Goal: Information Seeking & Learning: Learn about a topic

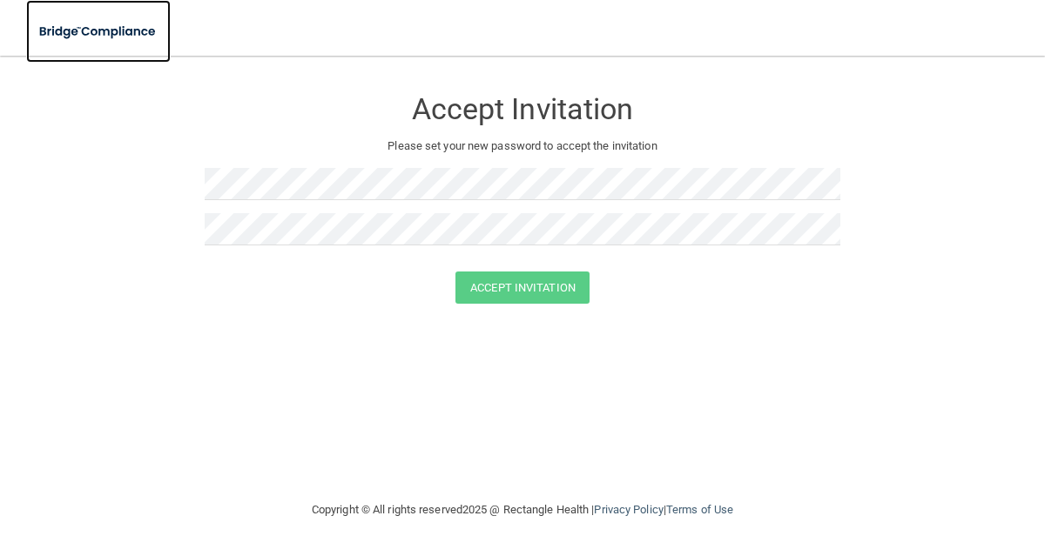
click at [84, 34] on img at bounding box center [98, 32] width 145 height 36
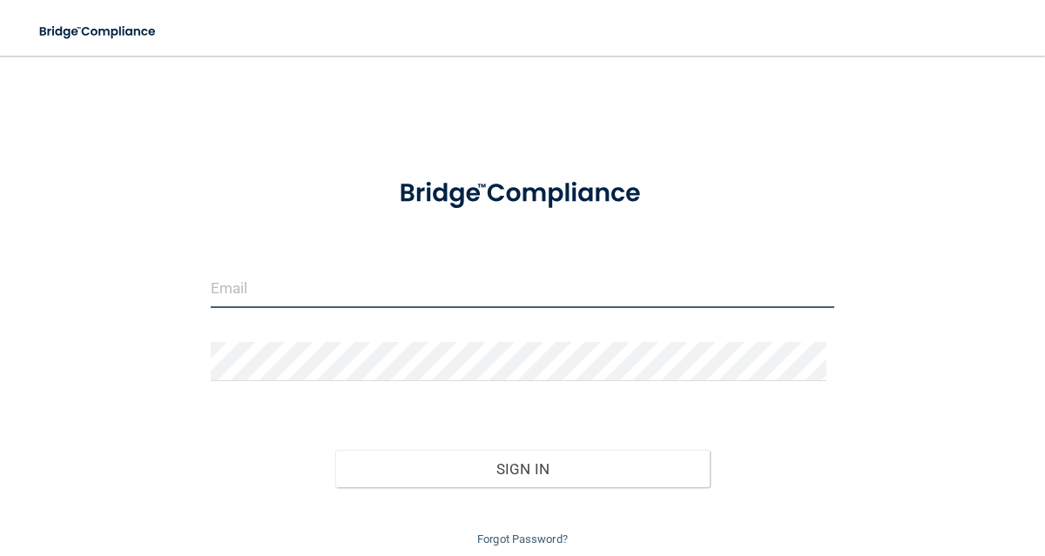
click at [254, 289] on input "email" at bounding box center [523, 288] width 624 height 39
type input "[EMAIL_ADDRESS][PERSON_NAME][DOMAIN_NAME]"
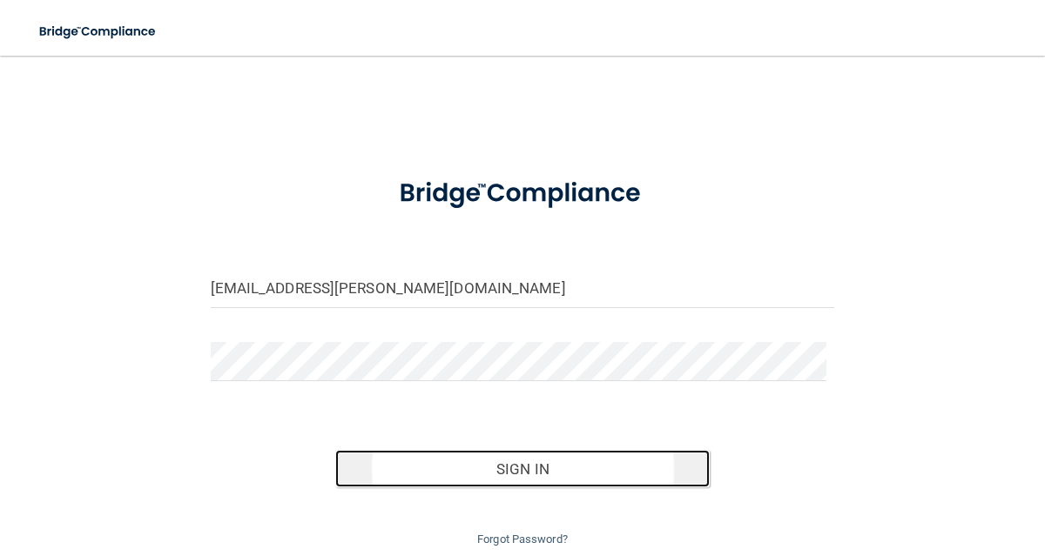
click at [402, 462] on button "Sign In" at bounding box center [522, 469] width 374 height 38
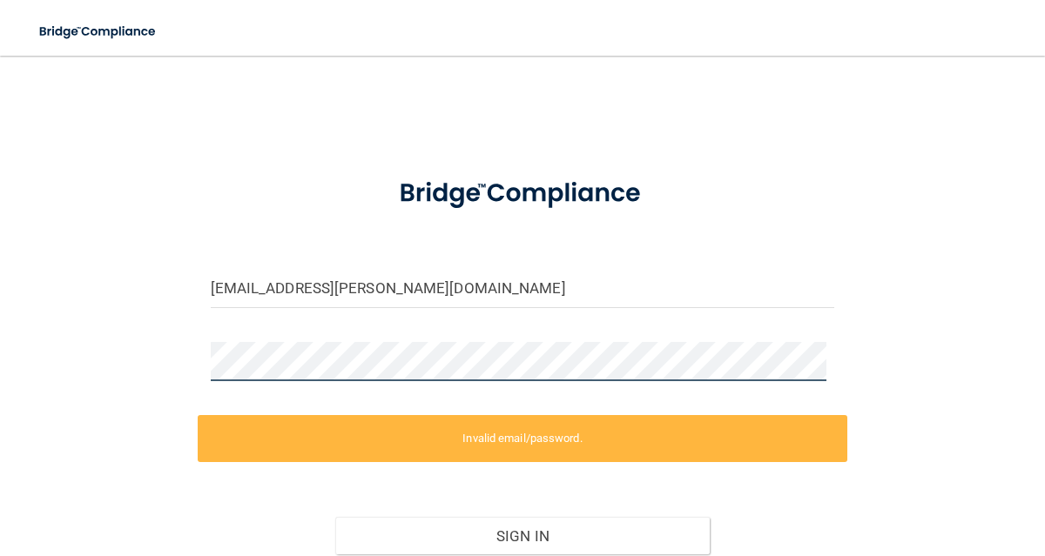
scroll to position [129, 0]
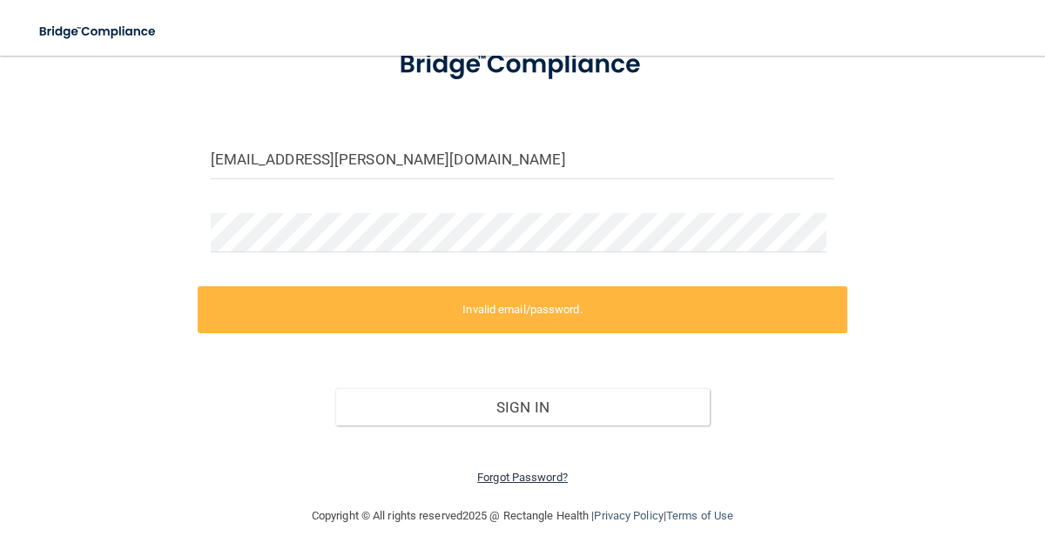
click at [522, 475] on link "Forgot Password?" at bounding box center [522, 477] width 91 height 13
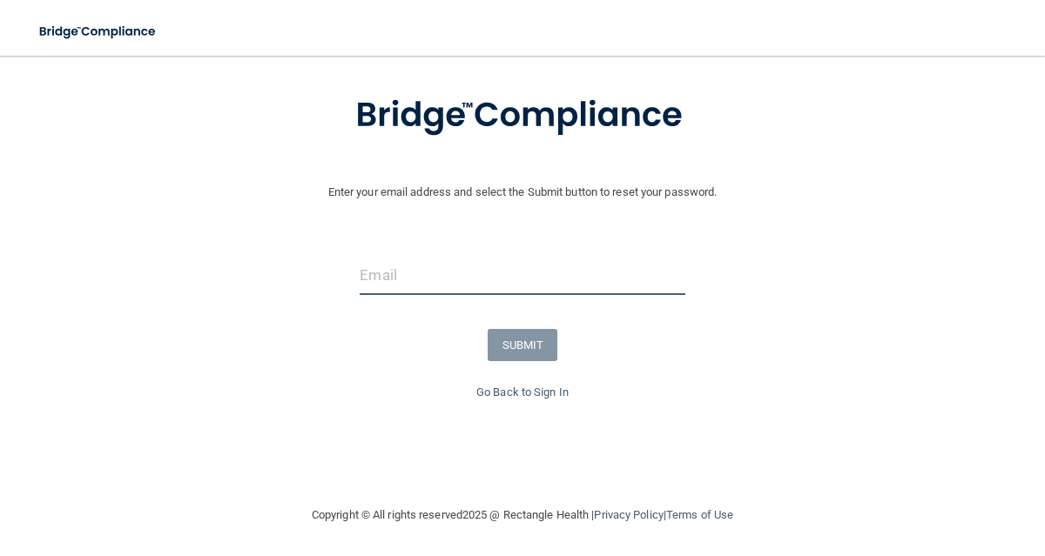
click at [385, 271] on input "email" at bounding box center [522, 275] width 325 height 39
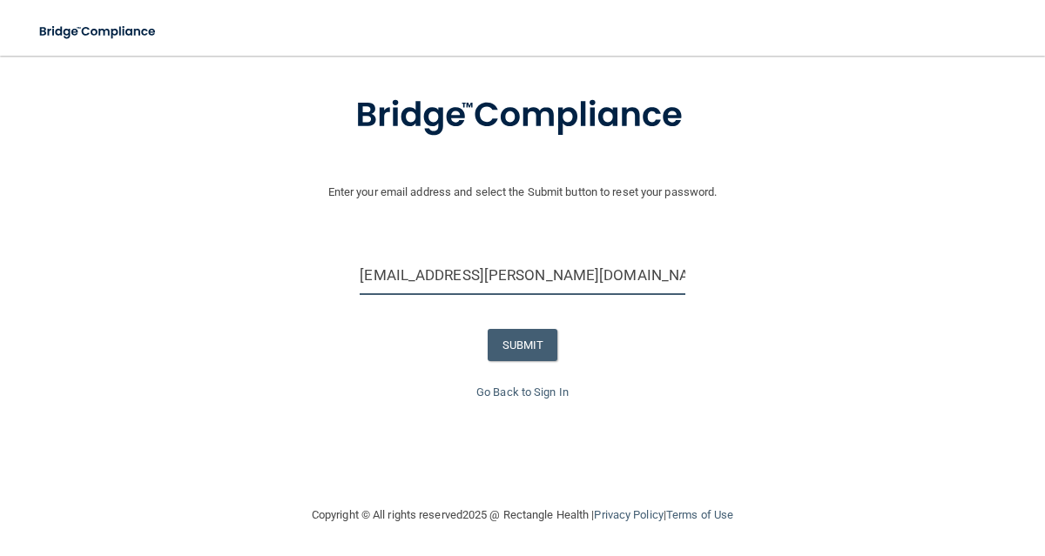
type input "[EMAIL_ADDRESS][PERSON_NAME][DOMAIN_NAME]"
click at [522, 329] on button "SUBMIT" at bounding box center [523, 345] width 71 height 32
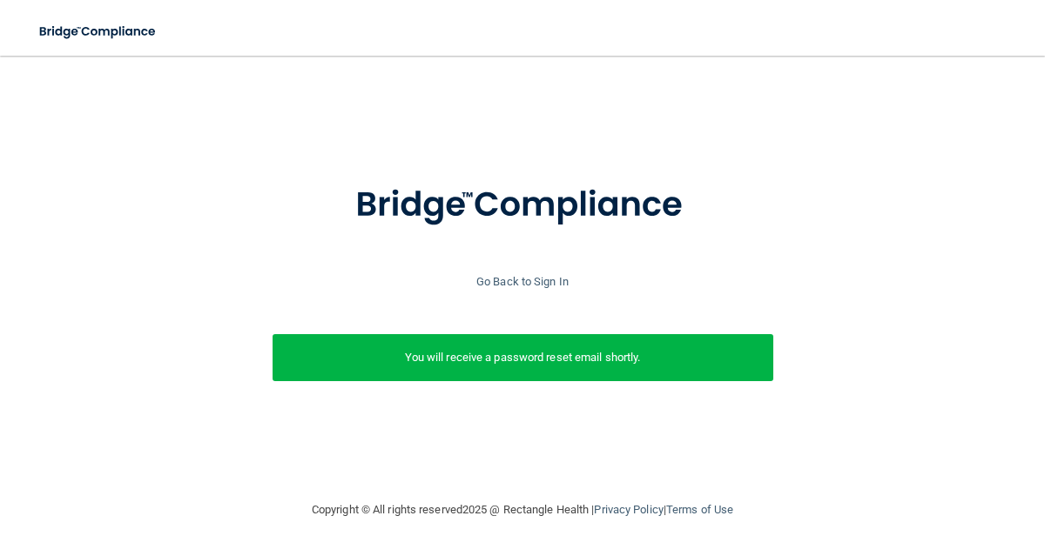
scroll to position [0, 0]
click at [522, 282] on link "Go Back to Sign In" at bounding box center [522, 281] width 92 height 13
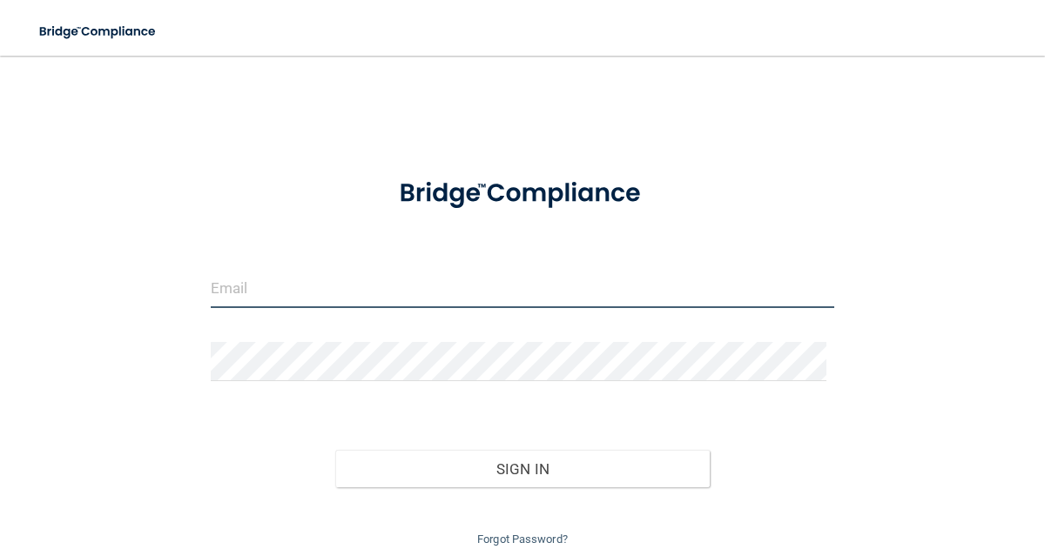
click at [522, 282] on input "email" at bounding box center [523, 288] width 624 height 39
type input "[EMAIL_ADDRESS][PERSON_NAME][DOMAIN_NAME]"
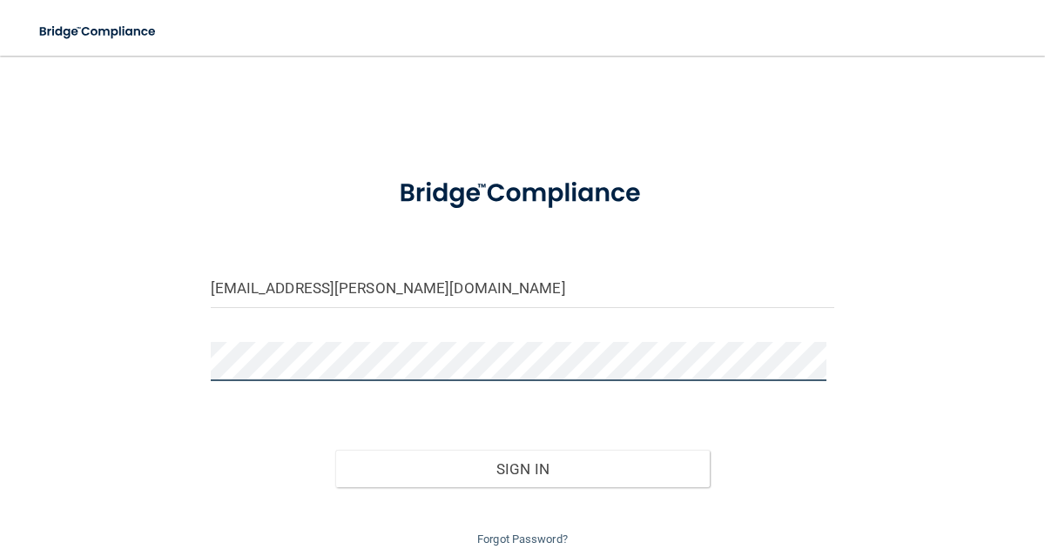
click at [335, 450] on button "Sign In" at bounding box center [522, 469] width 374 height 38
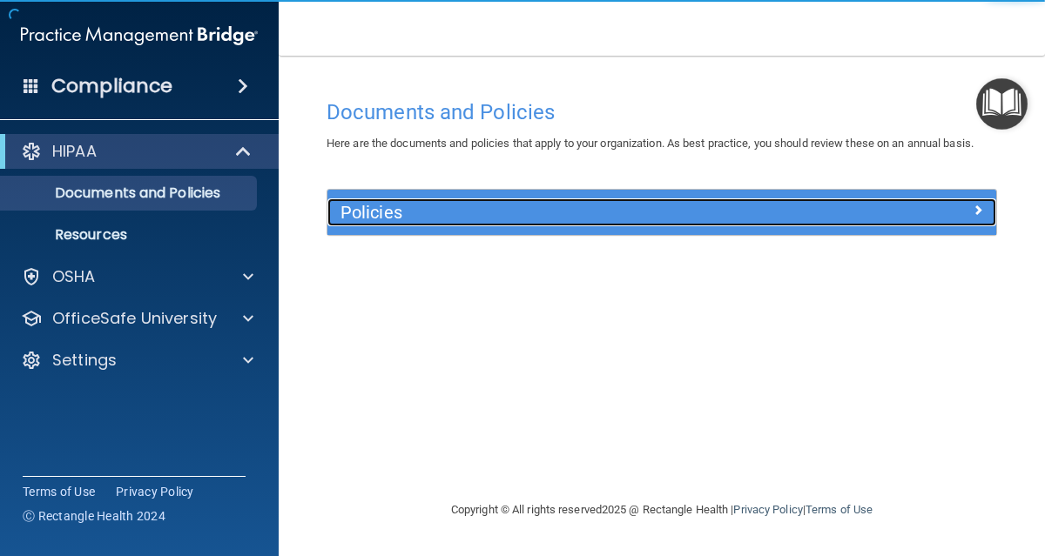
click at [437, 206] on h5 "Policies" at bounding box center [577, 212] width 475 height 19
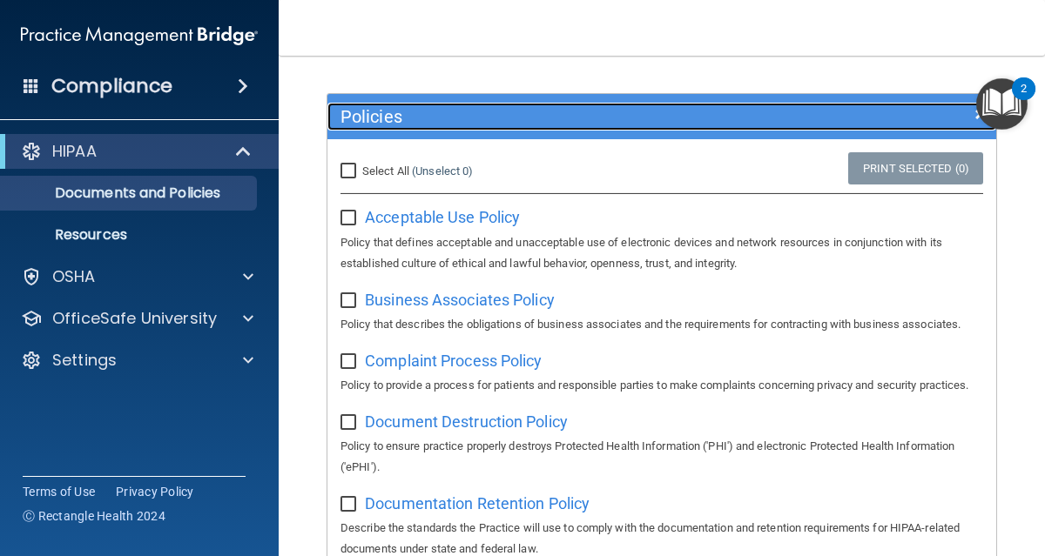
scroll to position [98, 0]
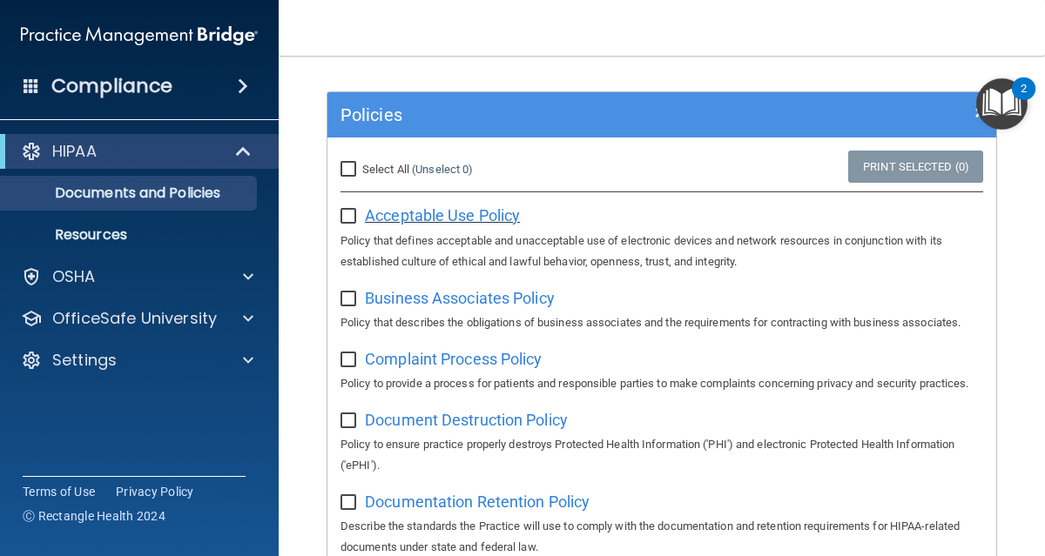
click at [481, 225] on span "Acceptable Use Policy" at bounding box center [442, 215] width 155 height 18
click at [345, 224] on input "checkbox" at bounding box center [350, 217] width 20 height 14
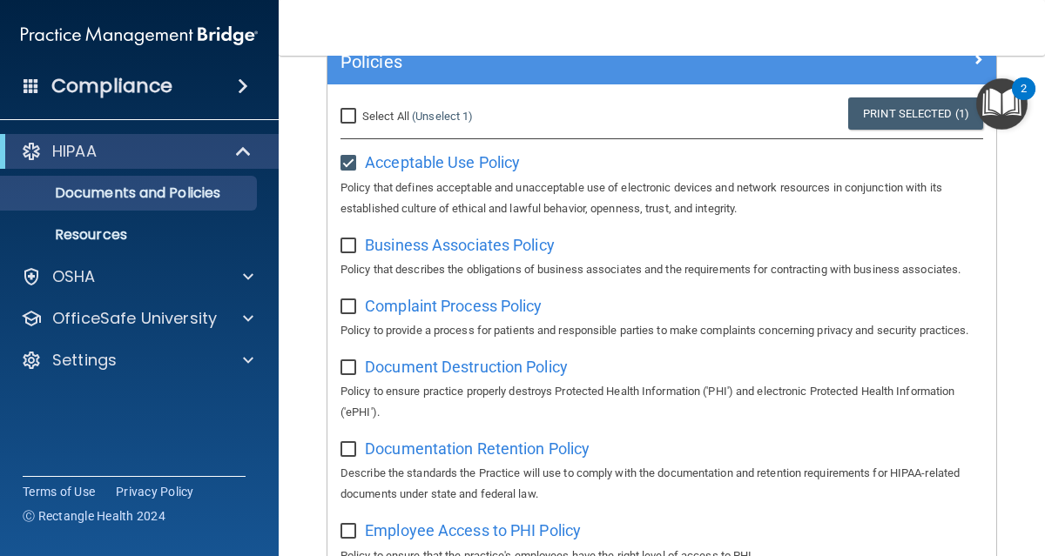
scroll to position [153, 0]
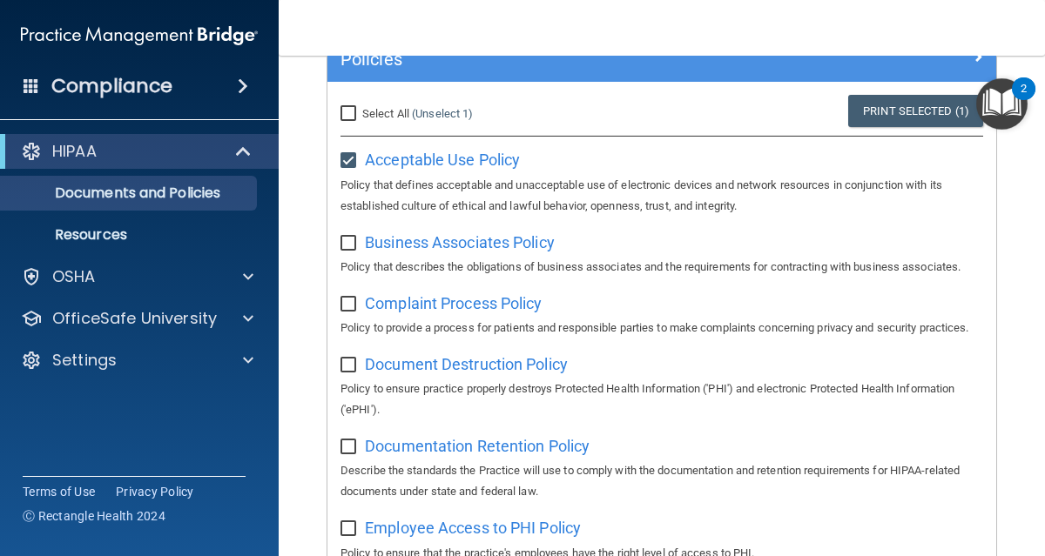
click at [347, 168] on input "checkbox" at bounding box center [350, 161] width 20 height 14
checkbox input "false"
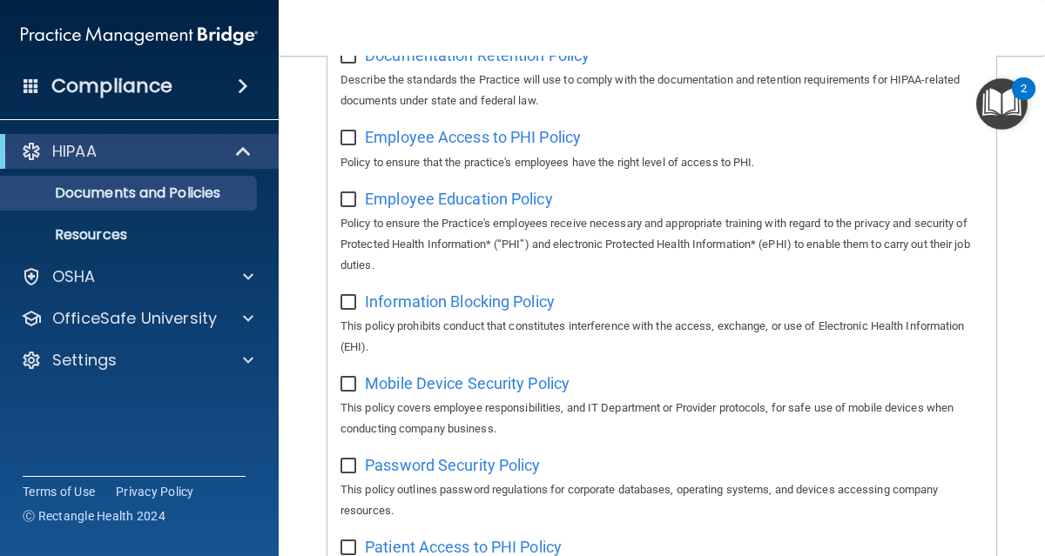
scroll to position [550, 0]
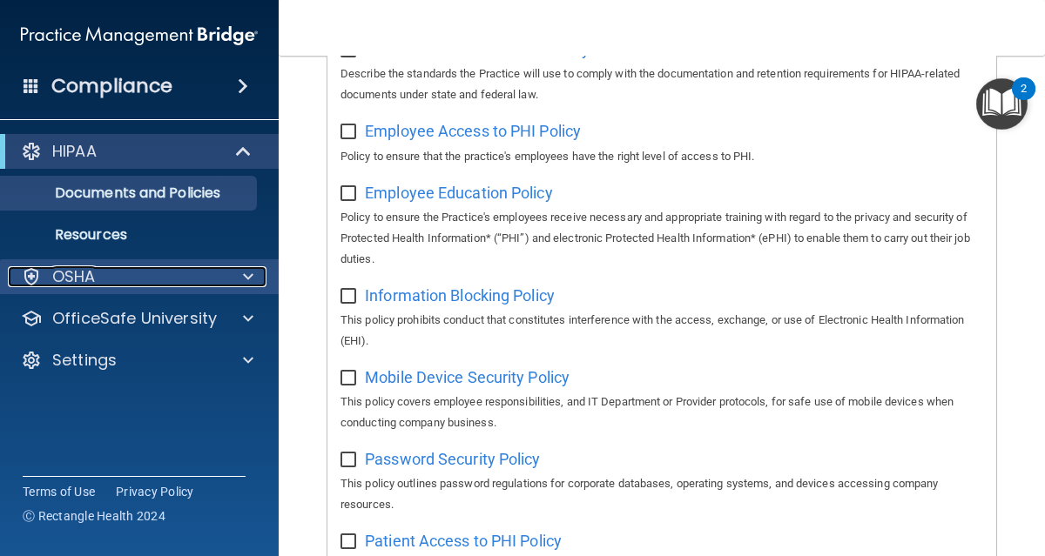
click at [185, 279] on div "OSHA" at bounding box center [116, 276] width 216 height 21
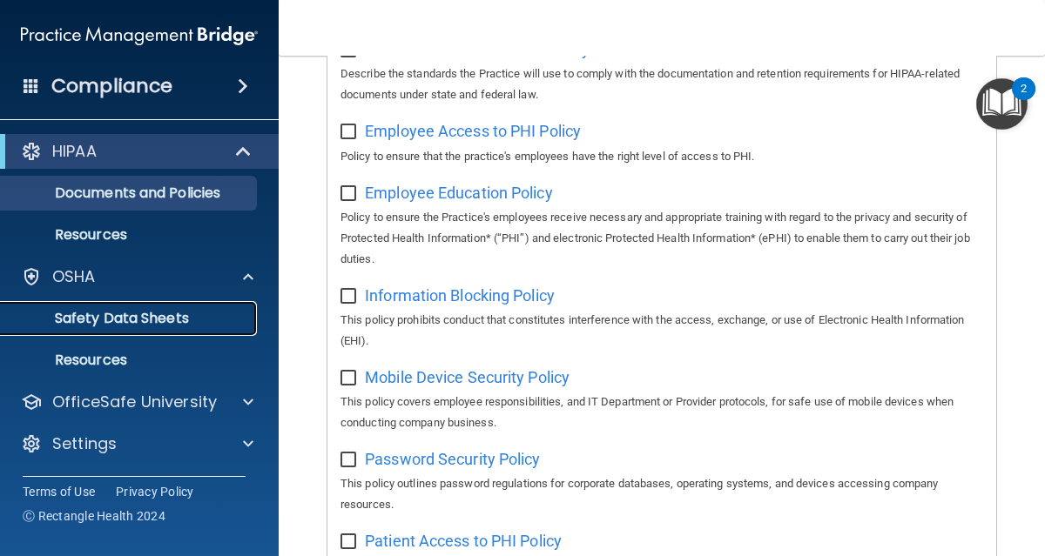
click at [173, 315] on p "Safety Data Sheets" at bounding box center [130, 318] width 238 height 17
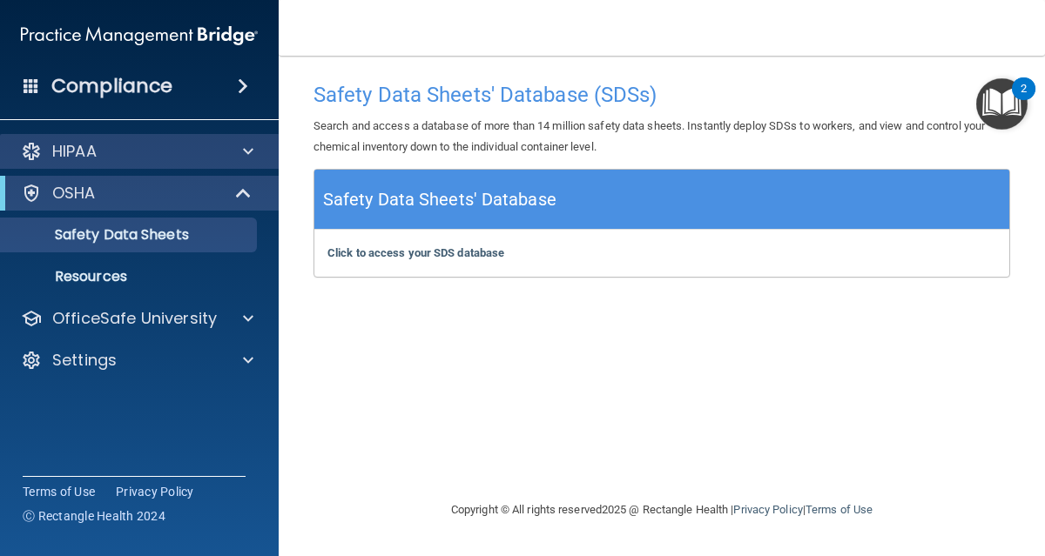
click at [211, 163] on div "HIPAA" at bounding box center [139, 151] width 279 height 35
click at [221, 142] on div "HIPAA" at bounding box center [116, 151] width 216 height 21
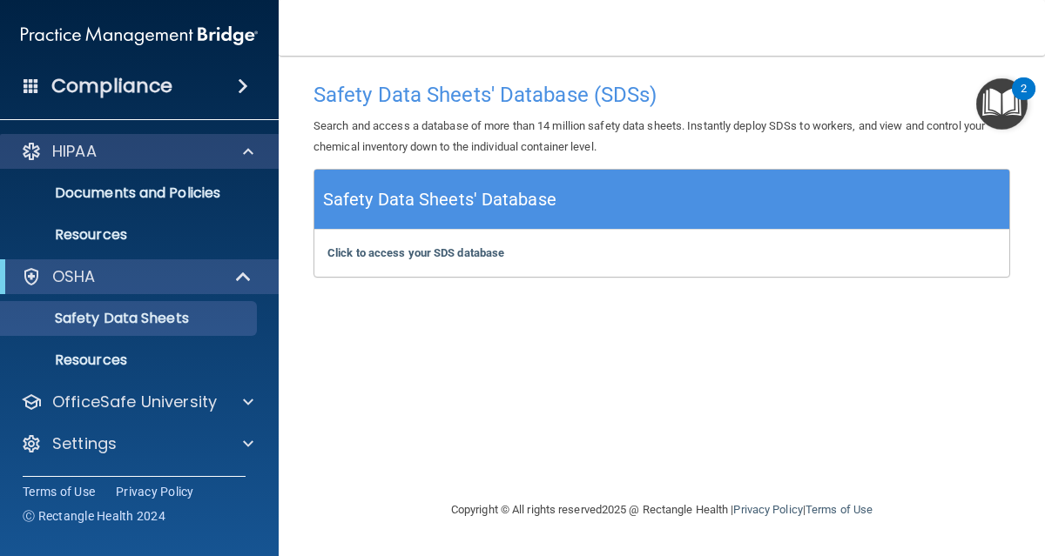
click at [181, 138] on div "HIPAA" at bounding box center [139, 151] width 279 height 35
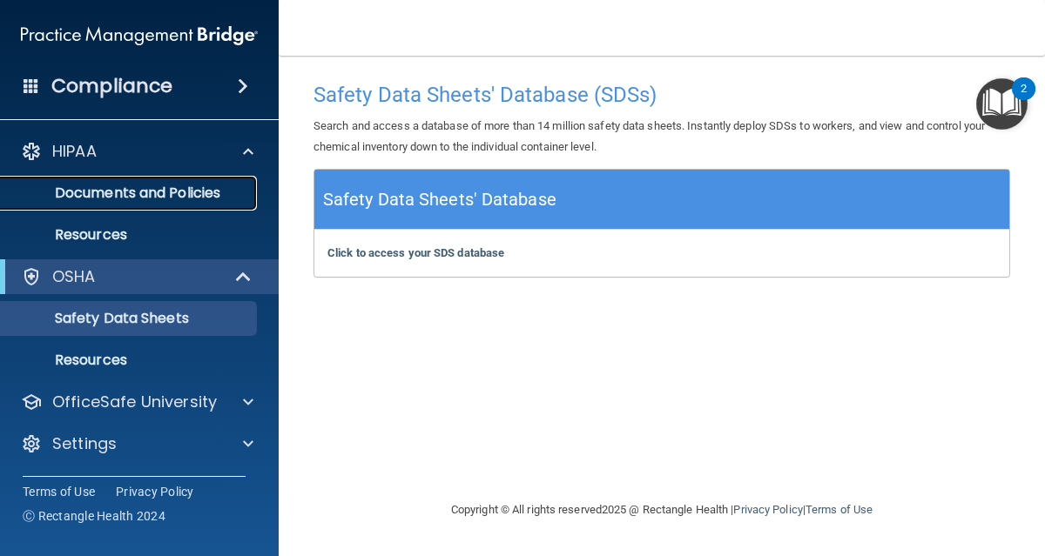
click at [163, 205] on link "Documents and Policies" at bounding box center [120, 193] width 274 height 35
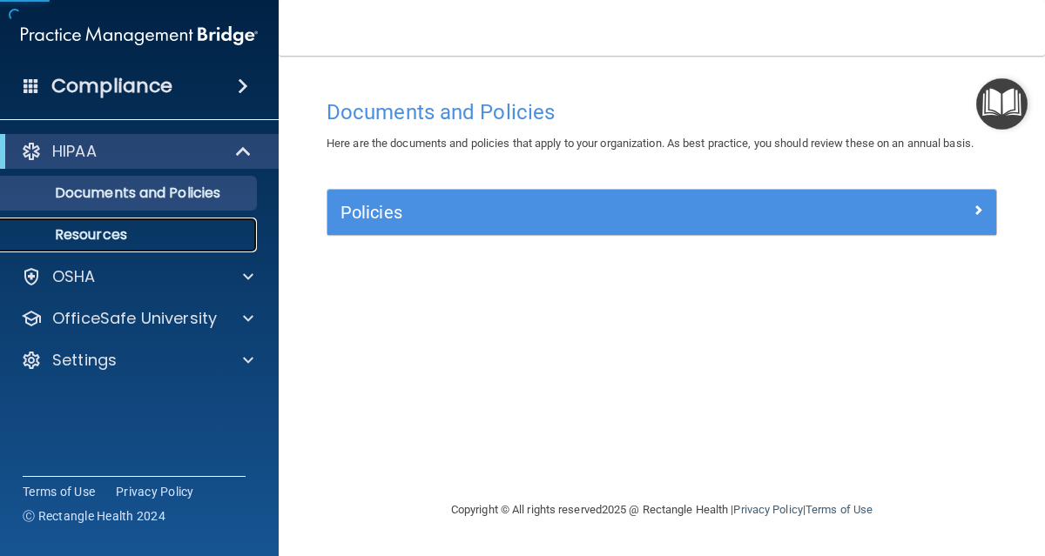
click at [144, 239] on p "Resources" at bounding box center [130, 234] width 238 height 17
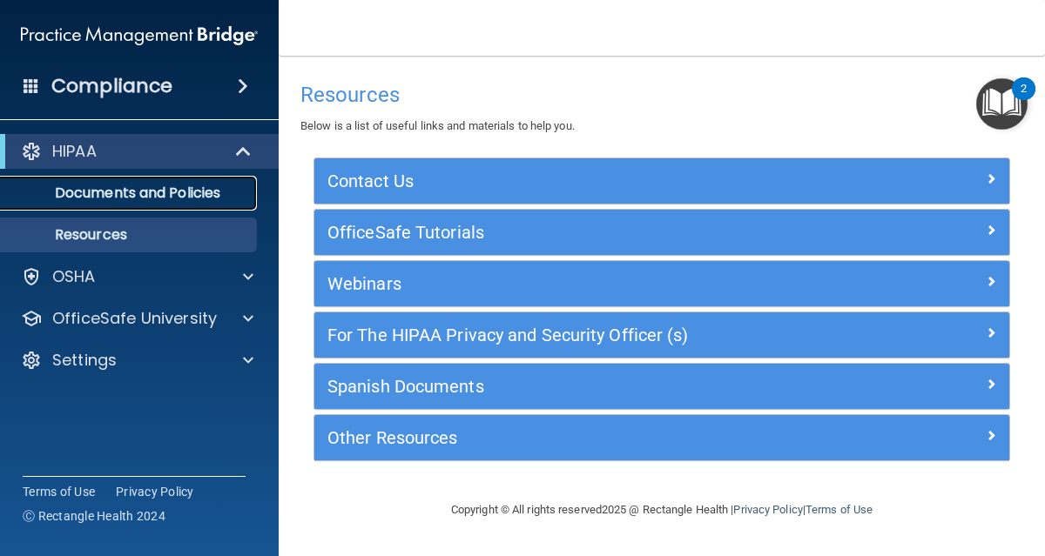
click at [91, 203] on link "Documents and Policies" at bounding box center [120, 193] width 274 height 35
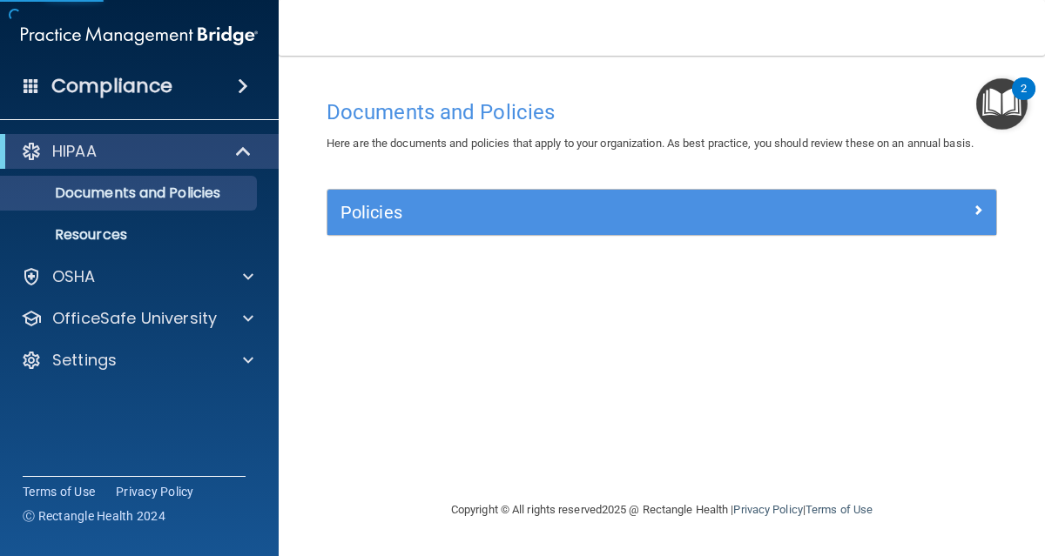
click at [1006, 120] on img "Open Resource Center, 2 new notifications" at bounding box center [1001, 103] width 51 height 51
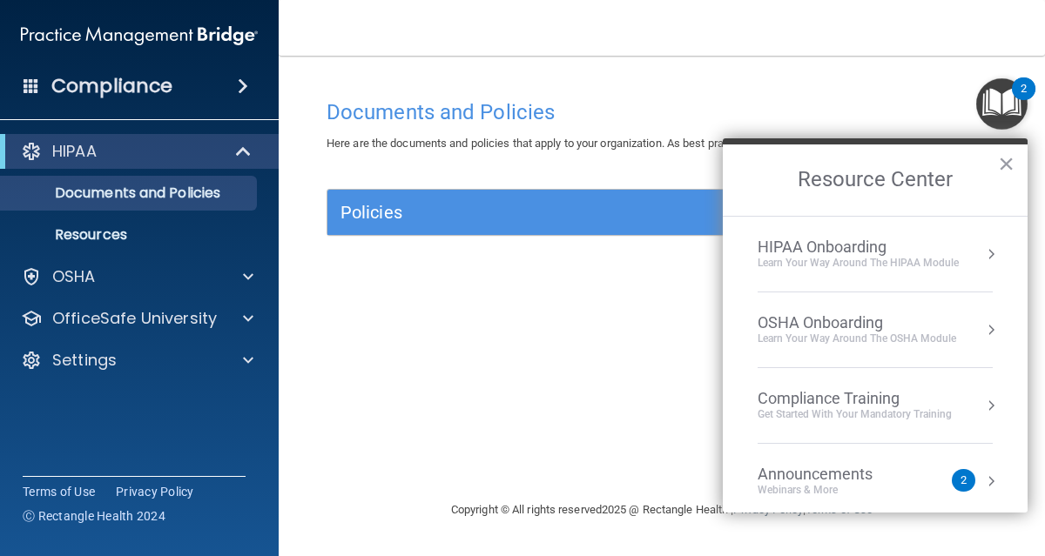
click at [930, 246] on div "HIPAA Onboarding" at bounding box center [857, 247] width 201 height 19
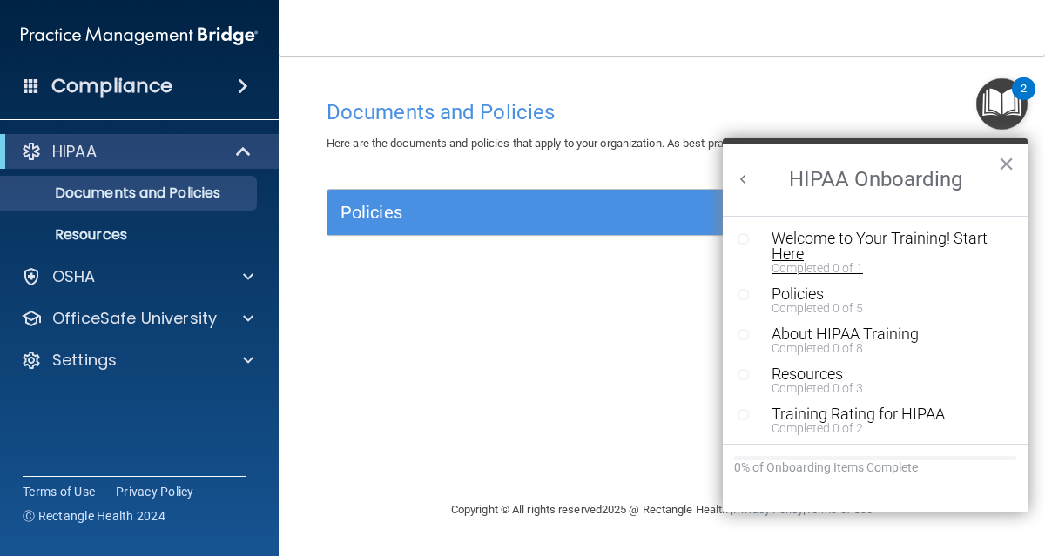
click at [921, 234] on div "Welcome to Your Training! Start Here" at bounding box center [880, 246] width 219 height 31
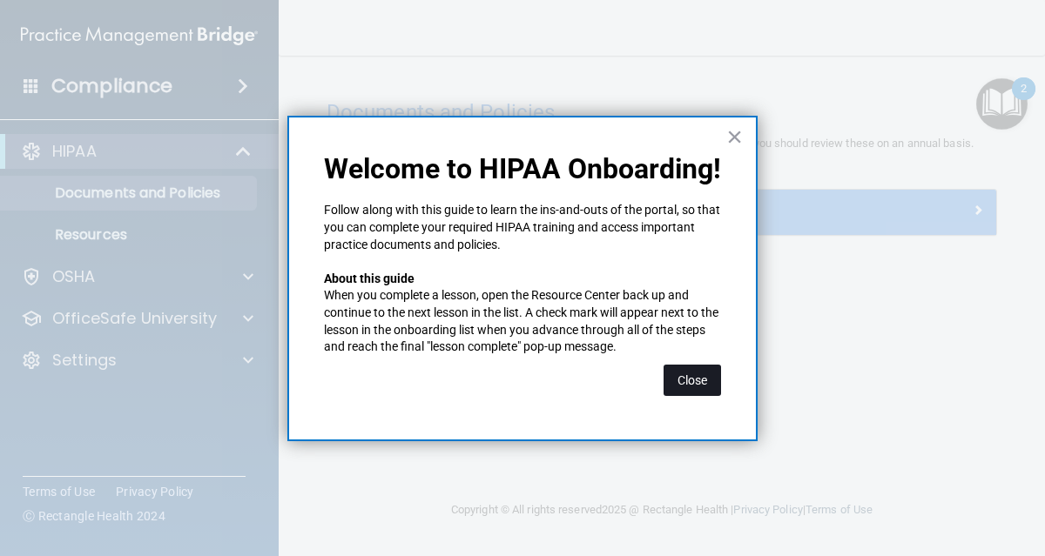
click at [689, 380] on button "Close" at bounding box center [691, 380] width 57 height 31
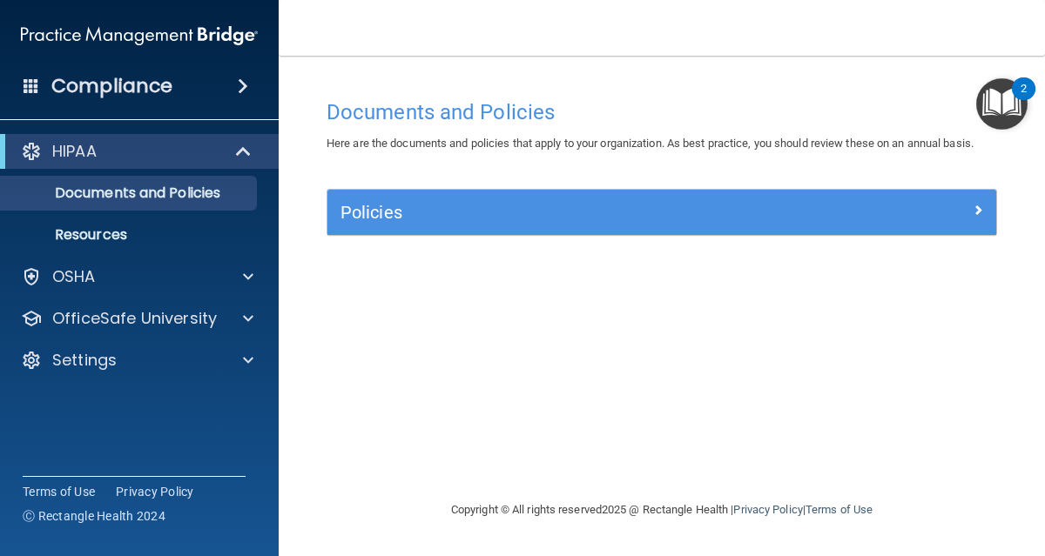
click at [1003, 121] on img "Open Resource Center, 2 new notifications" at bounding box center [1001, 103] width 51 height 51
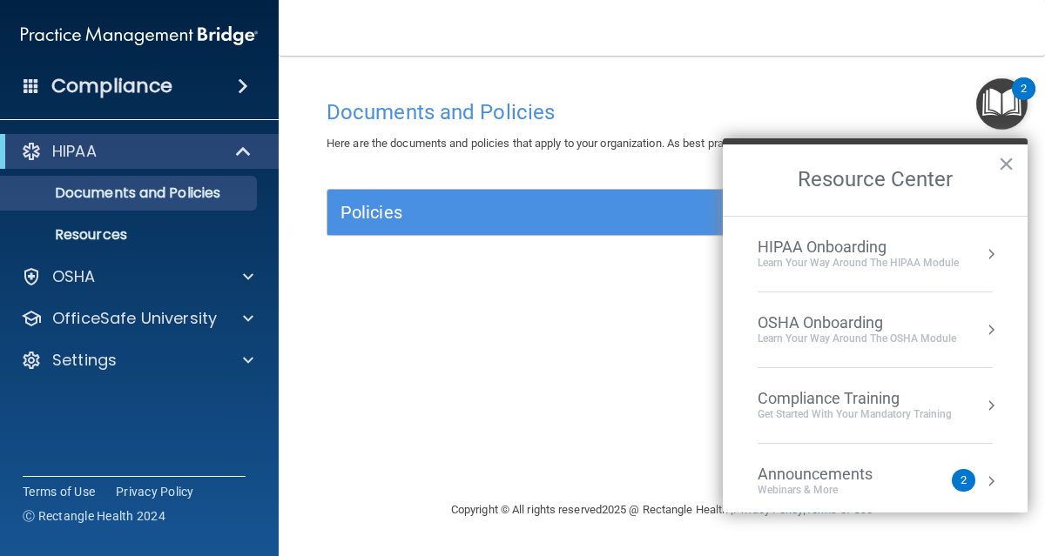
click at [871, 245] on div "HIPAA Onboarding" at bounding box center [857, 247] width 201 height 19
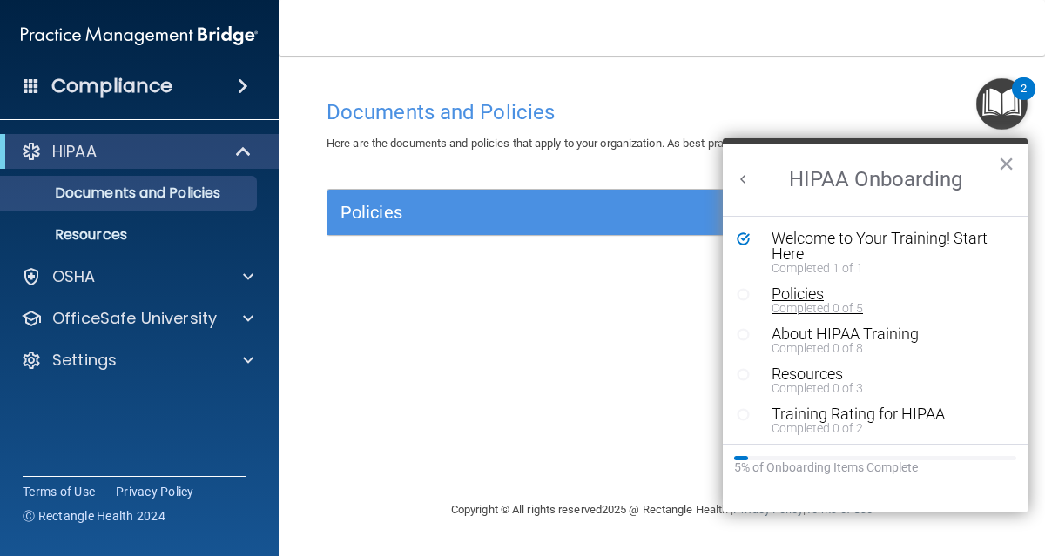
click at [790, 290] on div "Policies" at bounding box center [880, 294] width 219 height 16
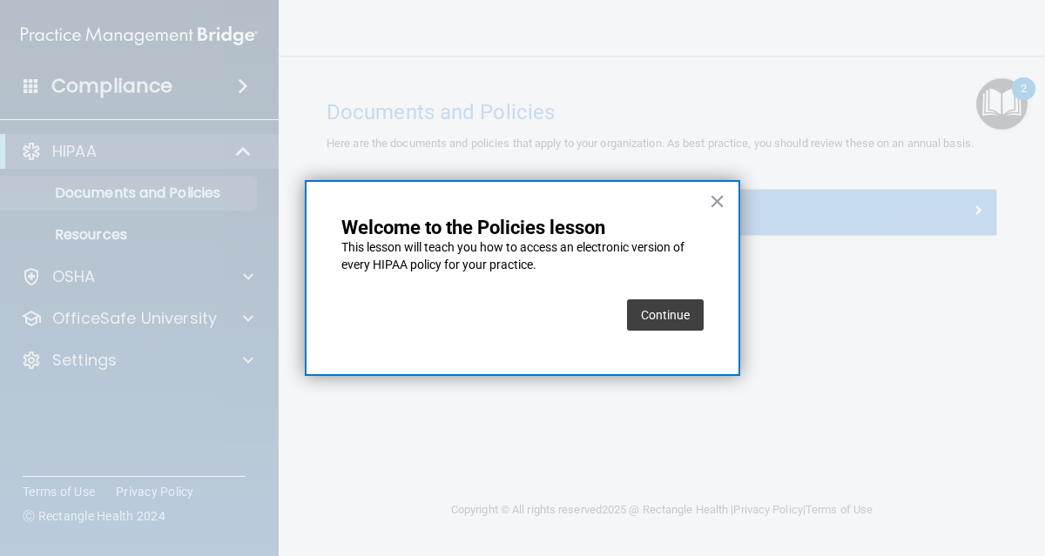
click at [645, 309] on button "Continue" at bounding box center [665, 314] width 77 height 31
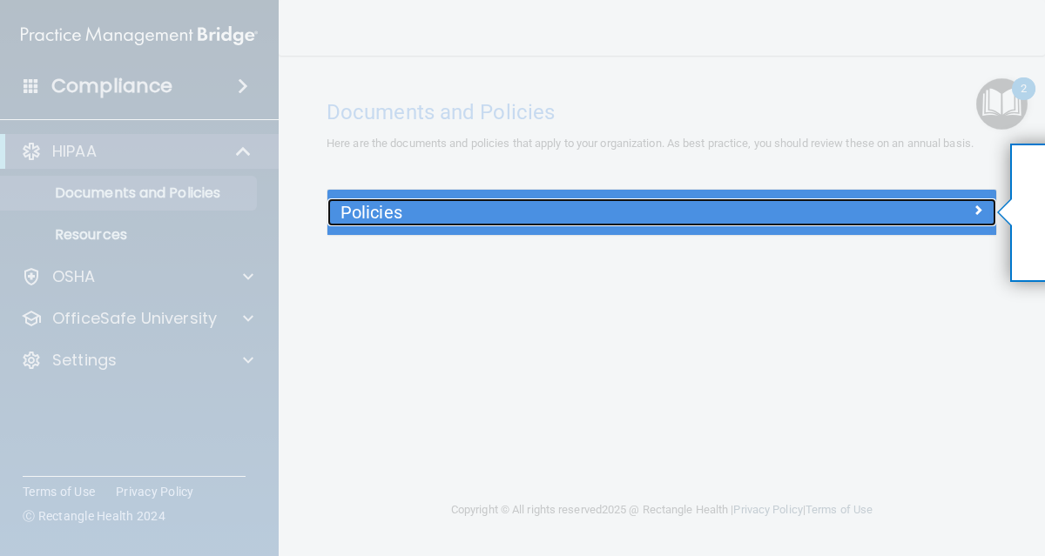
click at [963, 225] on div "Policies" at bounding box center [661, 212] width 669 height 28
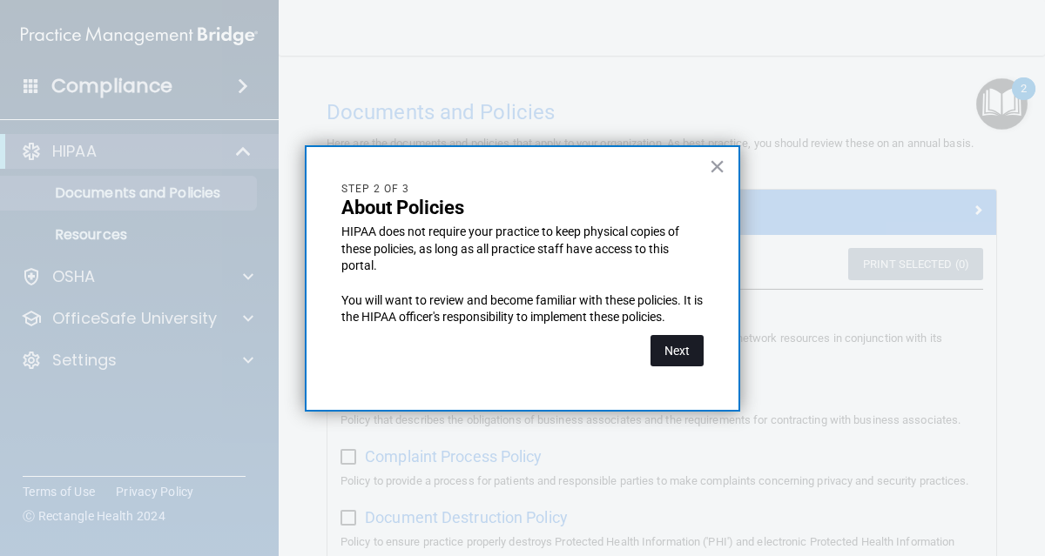
click at [681, 340] on button "Next" at bounding box center [676, 350] width 53 height 31
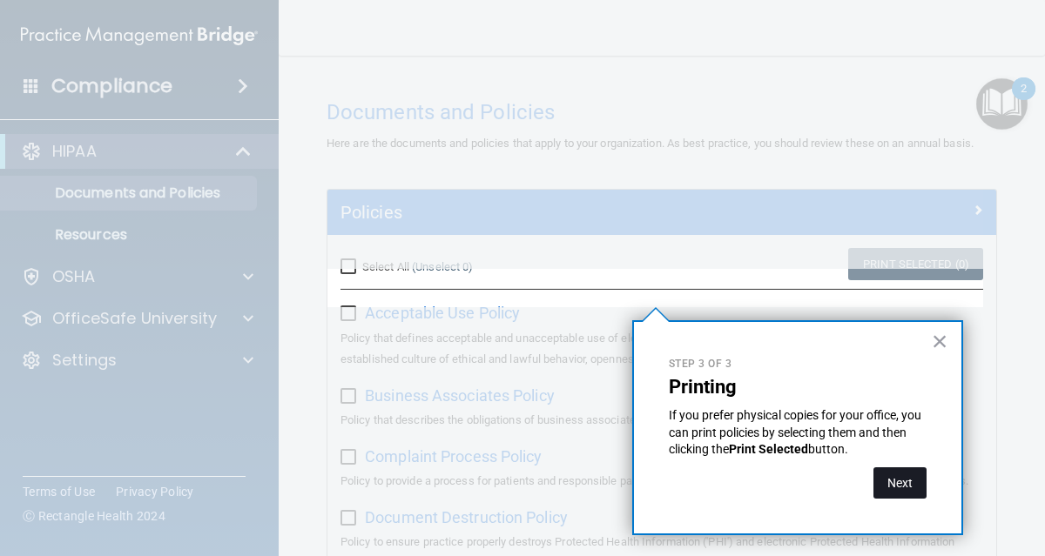
click at [898, 481] on button "Next" at bounding box center [899, 483] width 53 height 31
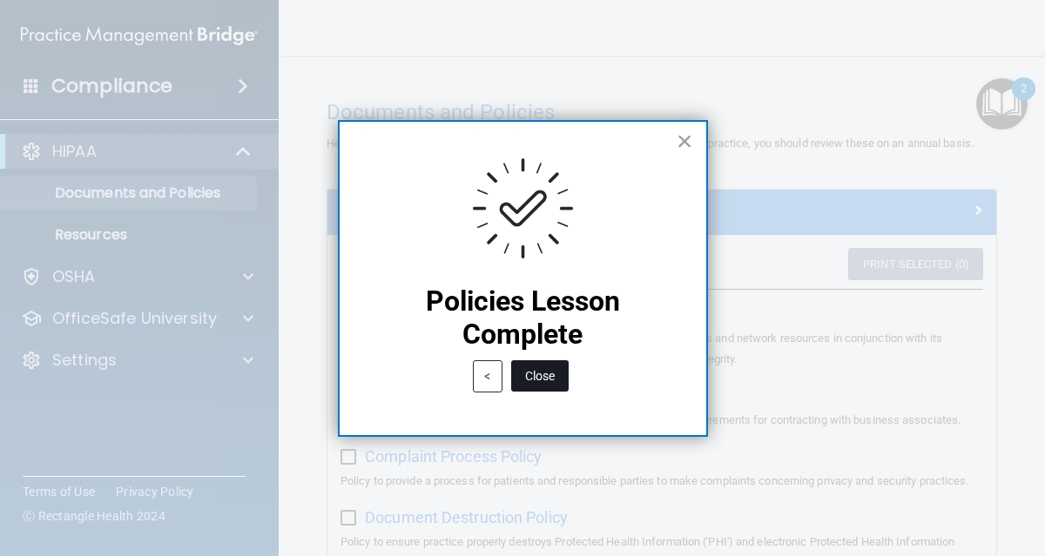
click at [543, 380] on button "Close" at bounding box center [539, 375] width 57 height 31
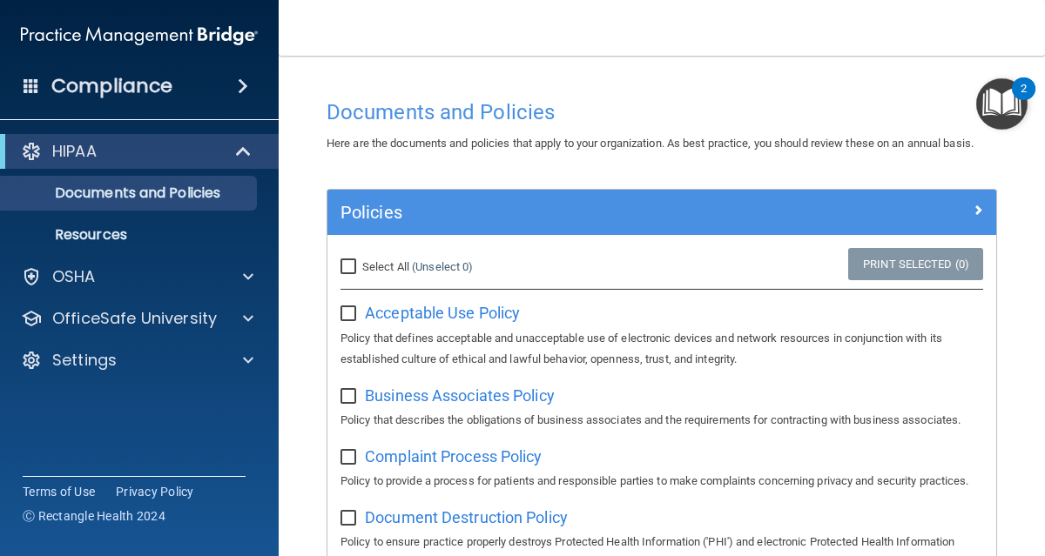
click at [985, 102] on img "Open Resource Center, 2 new notifications" at bounding box center [1001, 103] width 51 height 51
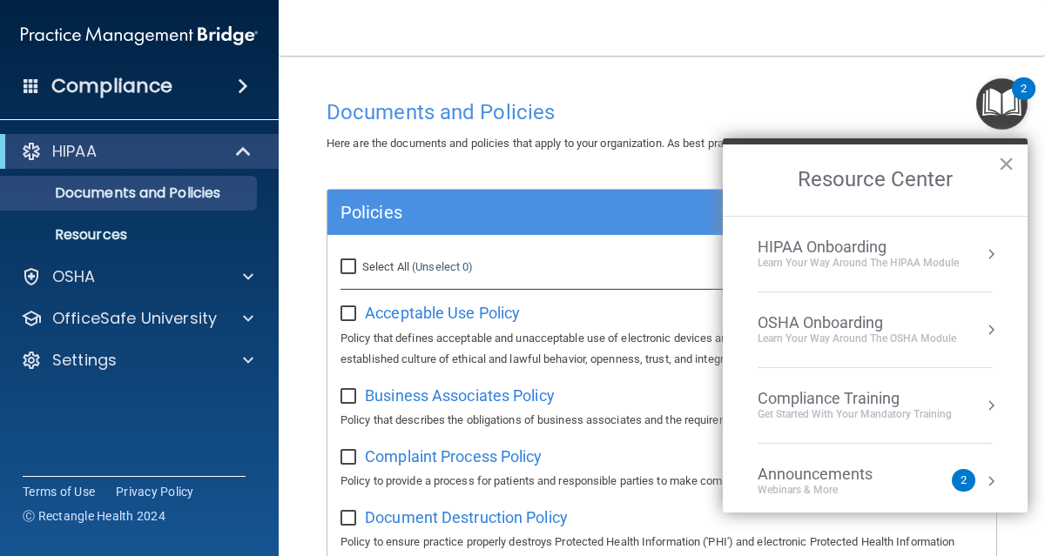
click at [912, 257] on div "Learn Your Way around the HIPAA module" at bounding box center [857, 263] width 201 height 15
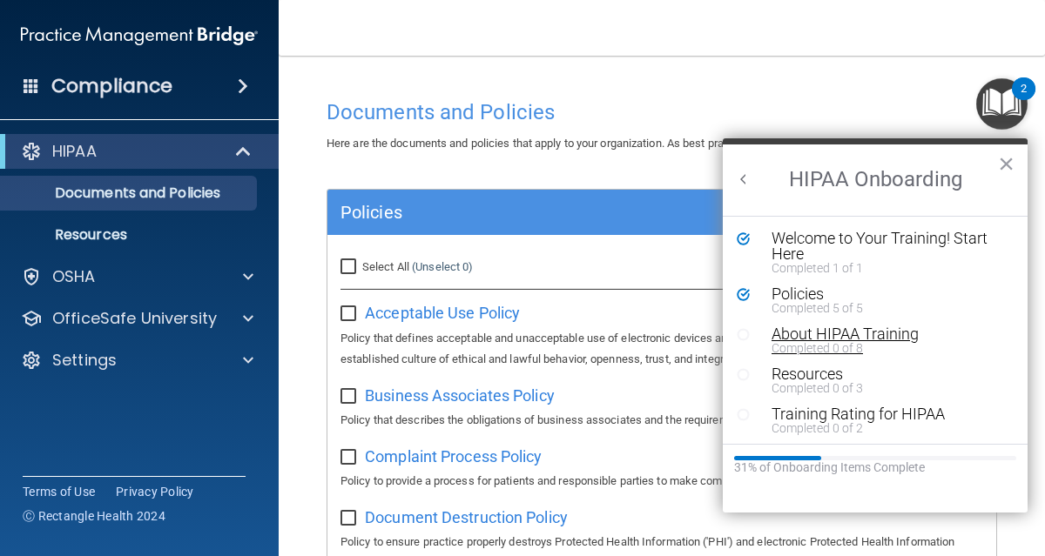
click at [790, 342] on div "Completed 0 of 8" at bounding box center [880, 348] width 219 height 12
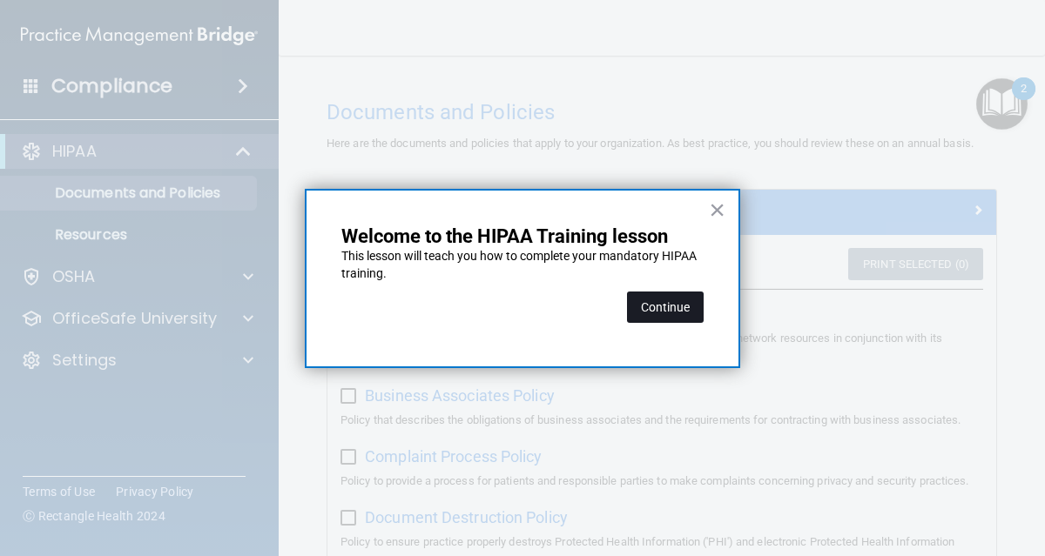
click at [680, 309] on button "Continue" at bounding box center [665, 307] width 77 height 31
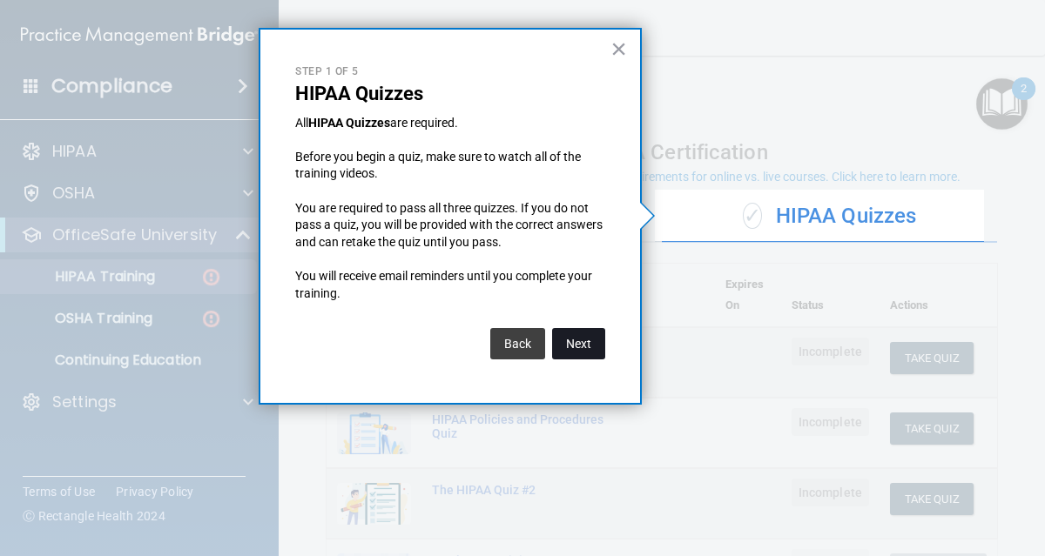
click at [566, 340] on button "Next" at bounding box center [578, 343] width 53 height 31
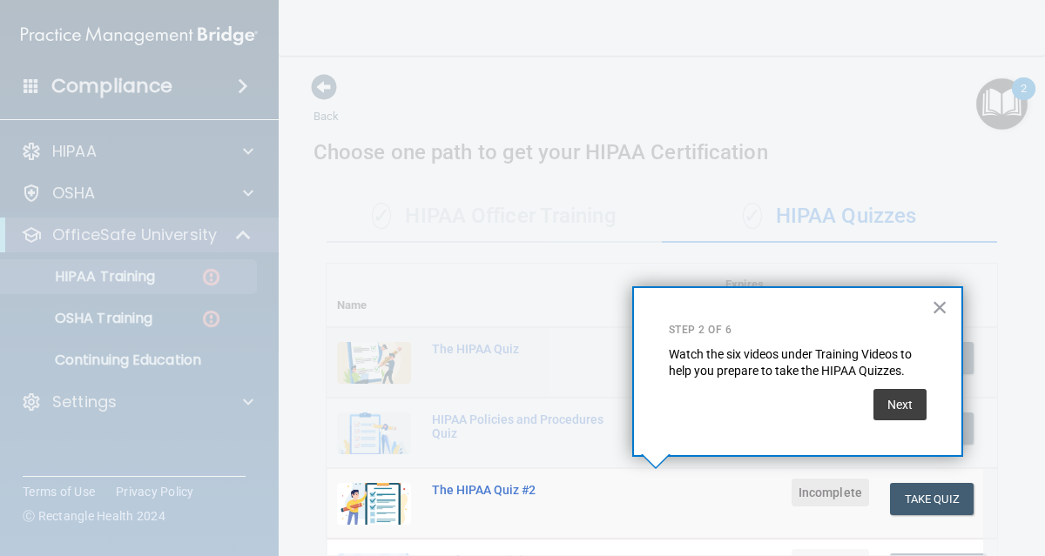
scroll to position [314, 0]
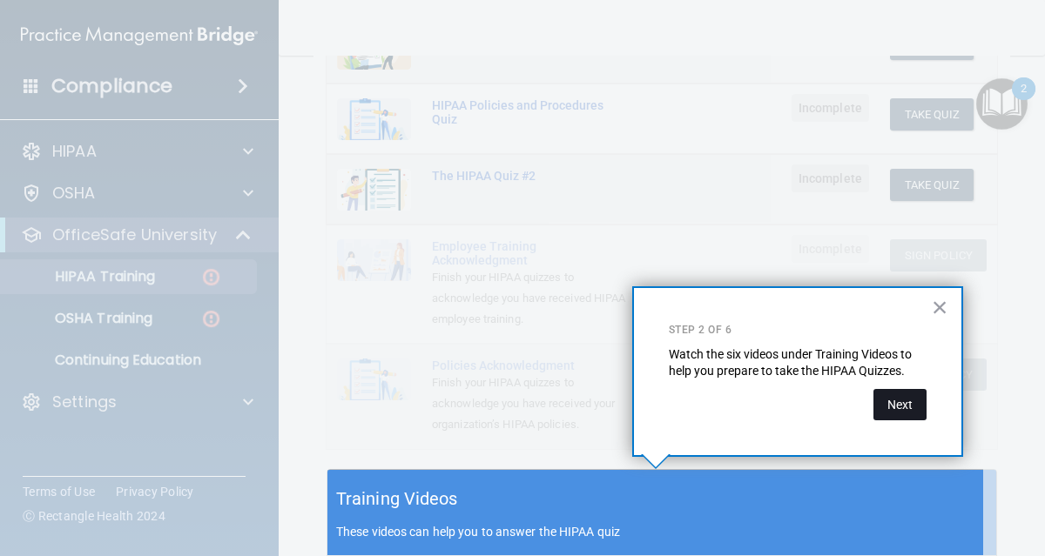
click at [905, 413] on button "Next" at bounding box center [899, 404] width 53 height 31
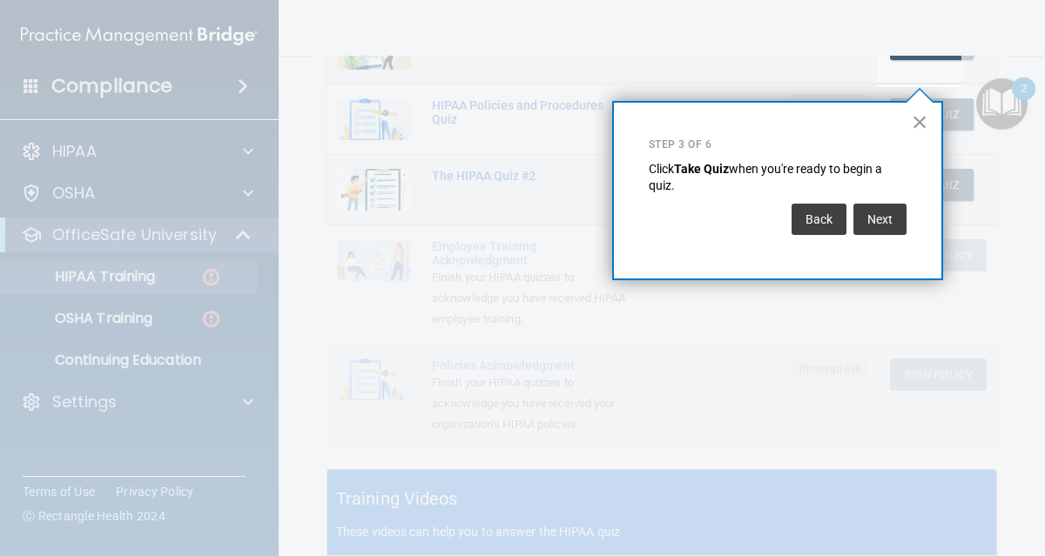
scroll to position [286, 0]
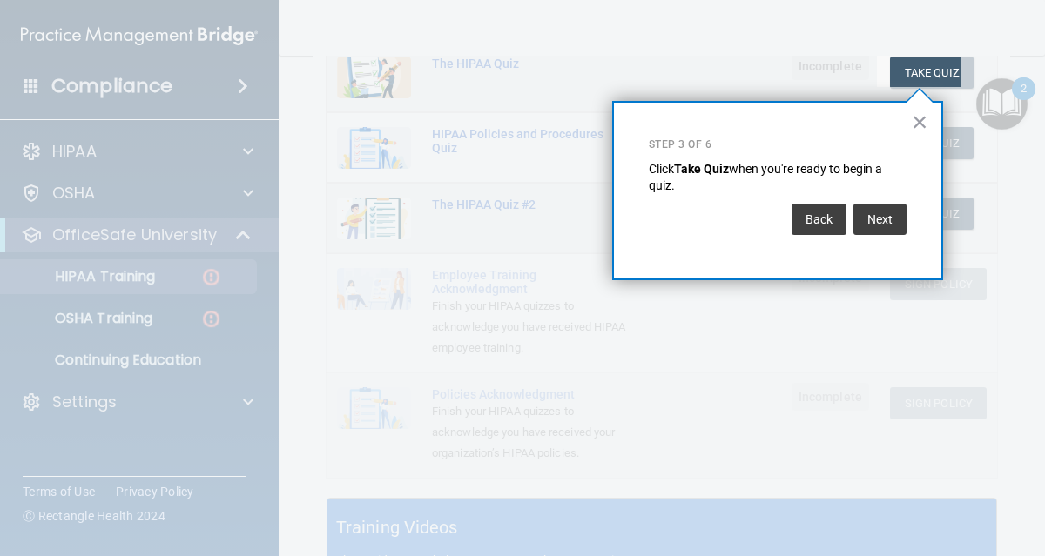
click at [921, 234] on div "× Step 3 of 6 Click Take Quiz when you're ready to begin a quiz. Back Next" at bounding box center [777, 190] width 331 height 179
click at [885, 220] on button "Next" at bounding box center [879, 219] width 53 height 31
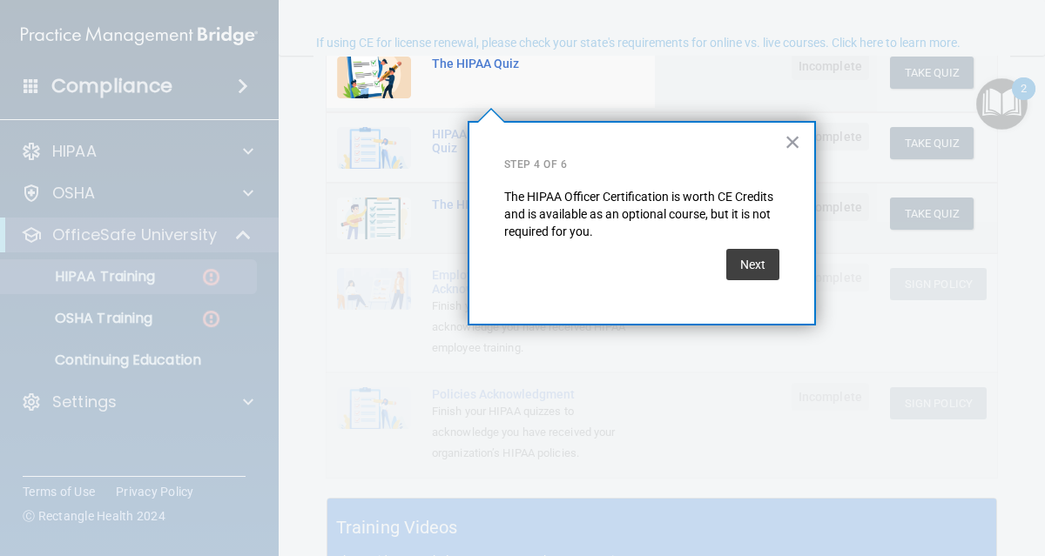
scroll to position [134, 0]
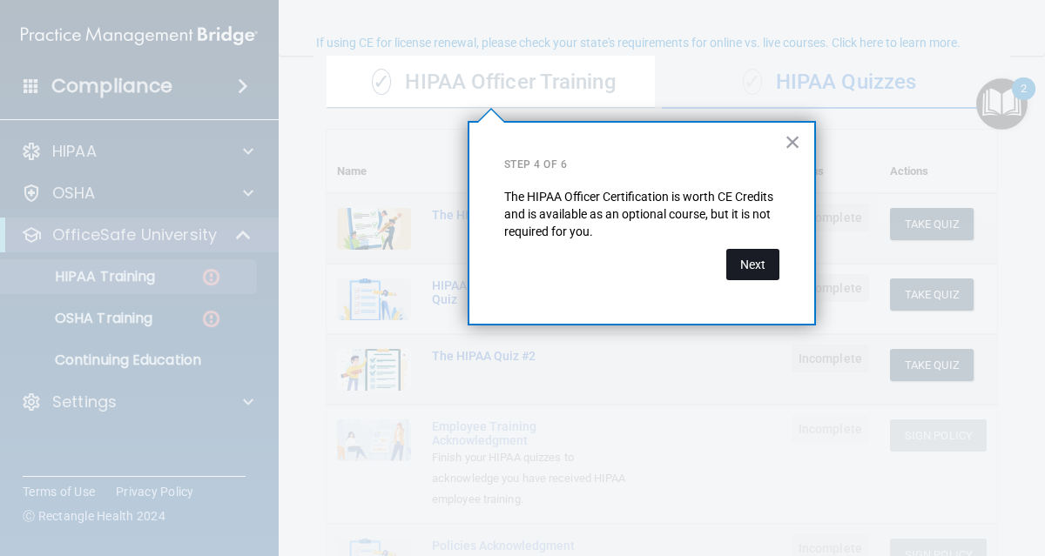
click at [738, 259] on button "Next" at bounding box center [752, 264] width 53 height 31
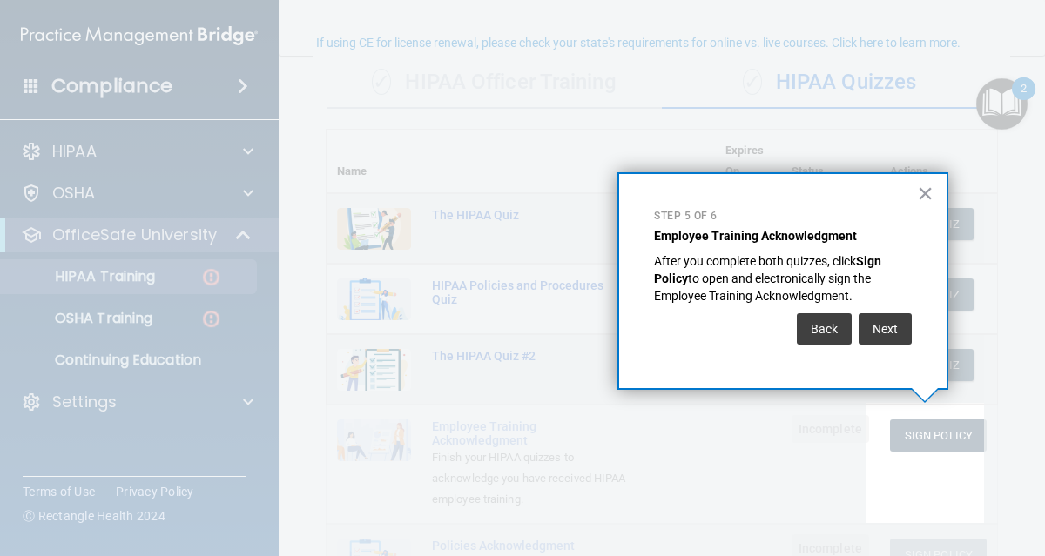
click at [883, 347] on div "Back Next" at bounding box center [783, 329] width 258 height 49
click at [885, 337] on button "Next" at bounding box center [884, 328] width 53 height 31
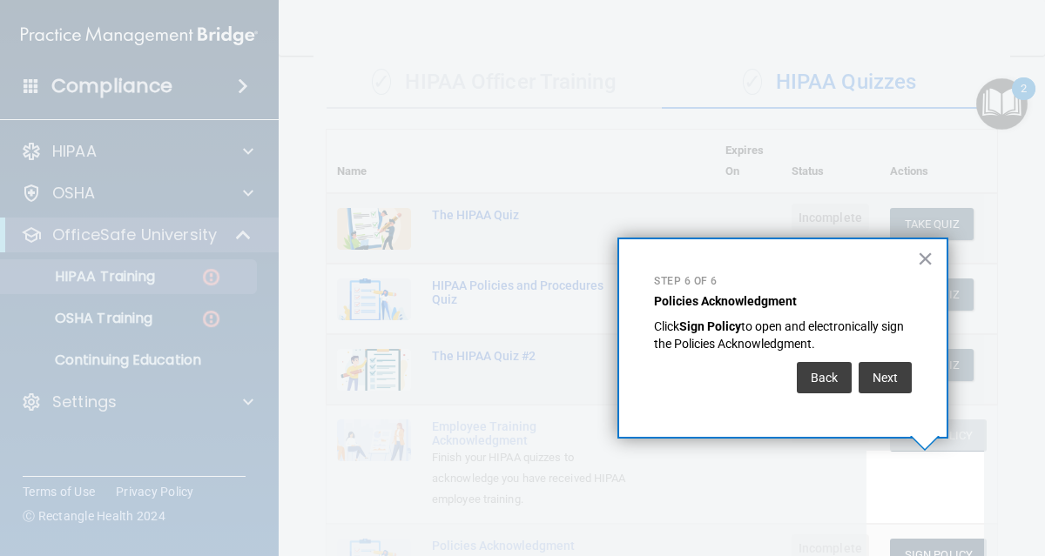
scroll to position [207, 0]
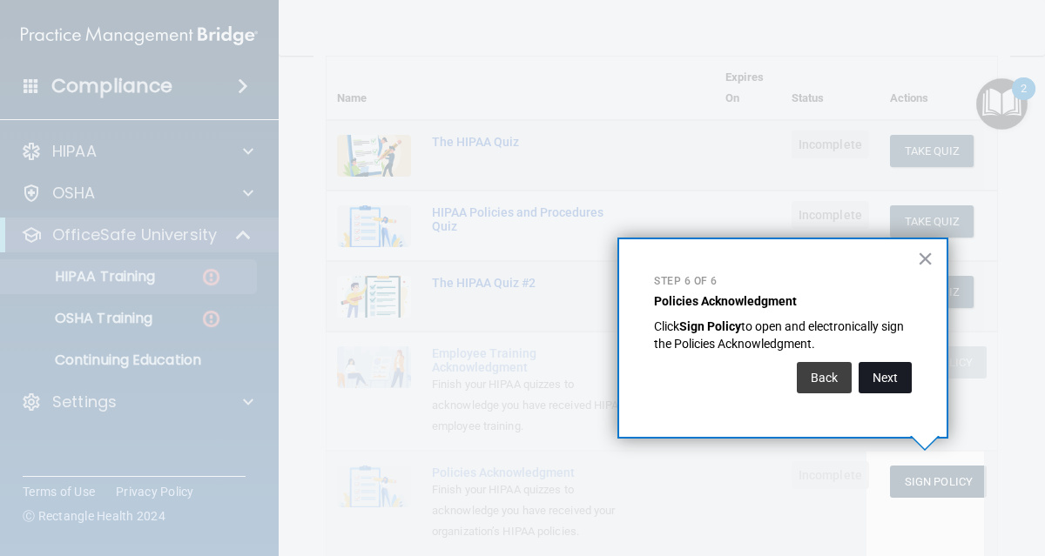
click at [864, 393] on div "Back Next" at bounding box center [783, 377] width 258 height 49
click at [881, 382] on button "Next" at bounding box center [884, 377] width 53 height 31
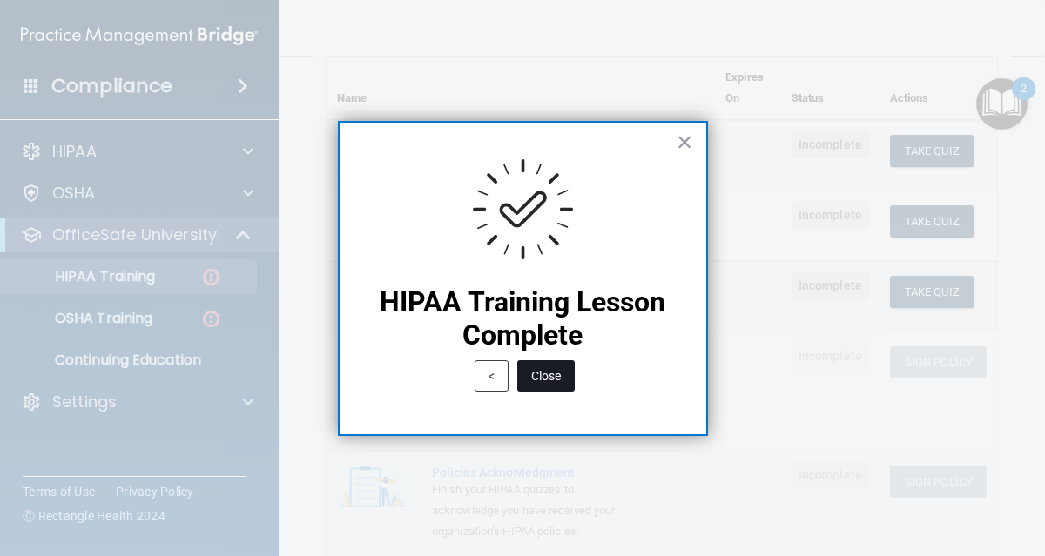
click at [524, 368] on button "Close" at bounding box center [545, 375] width 57 height 31
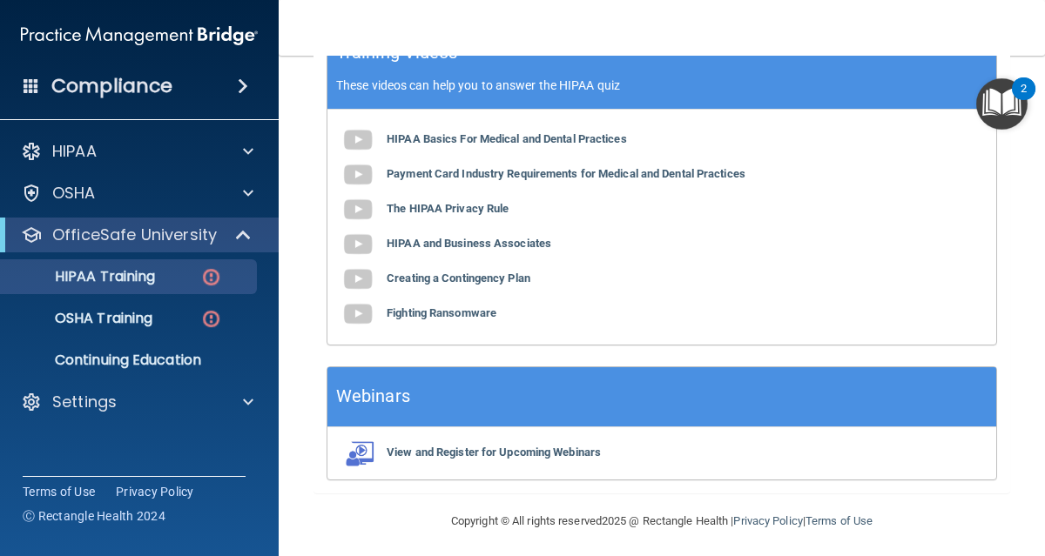
scroll to position [765, 0]
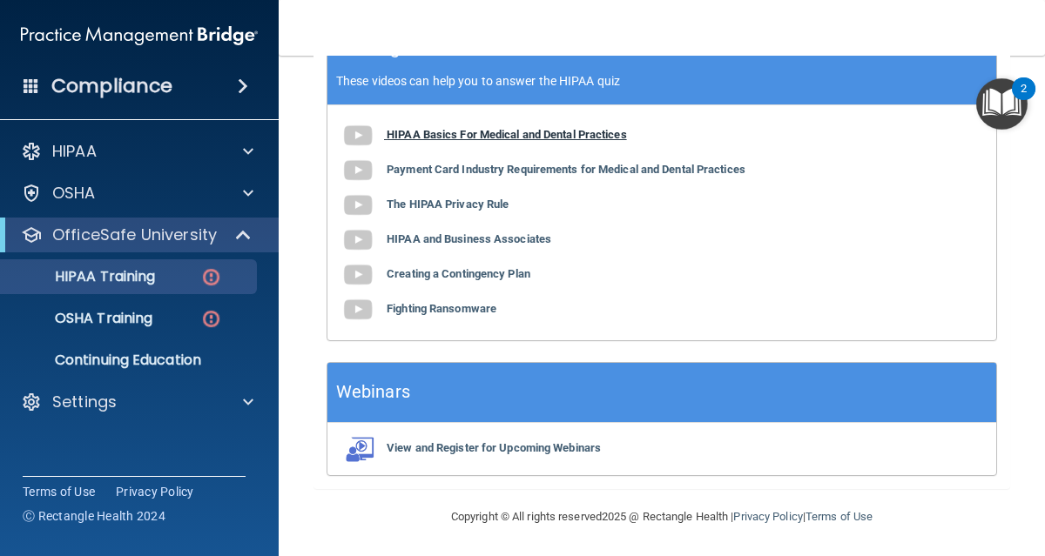
click at [488, 129] on b "HIPAA Basics For Medical and Dental Practices" at bounding box center [507, 134] width 240 height 13
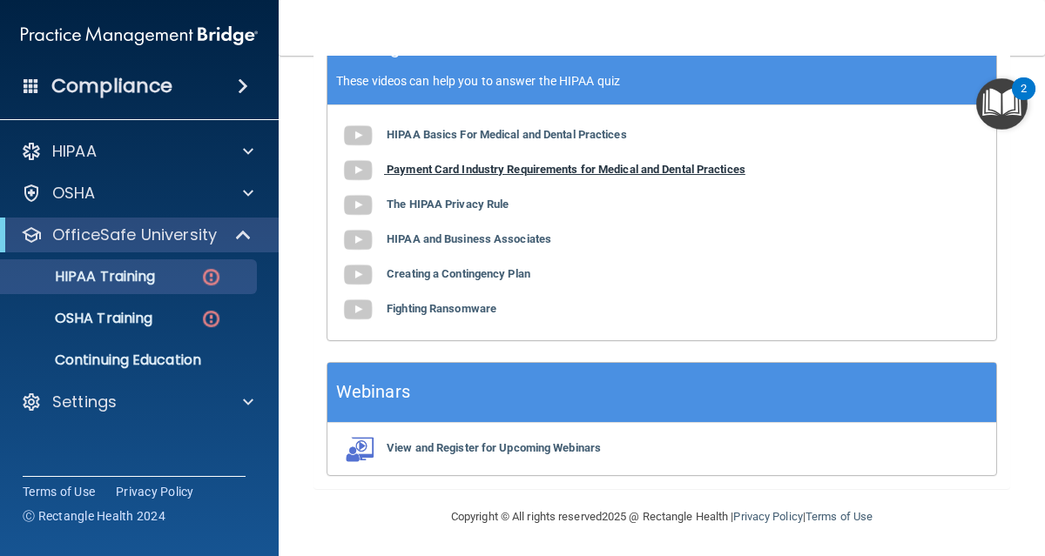
click at [494, 170] on b "Payment Card Industry Requirements for Medical and Dental Practices" at bounding box center [566, 169] width 359 height 13
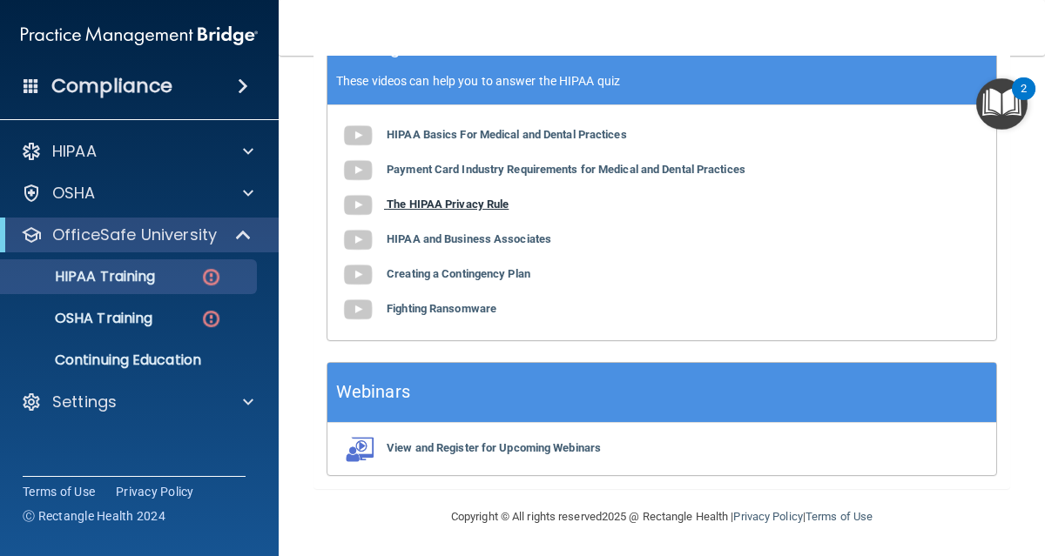
click at [420, 203] on b "The HIPAA Privacy Rule" at bounding box center [448, 204] width 122 height 13
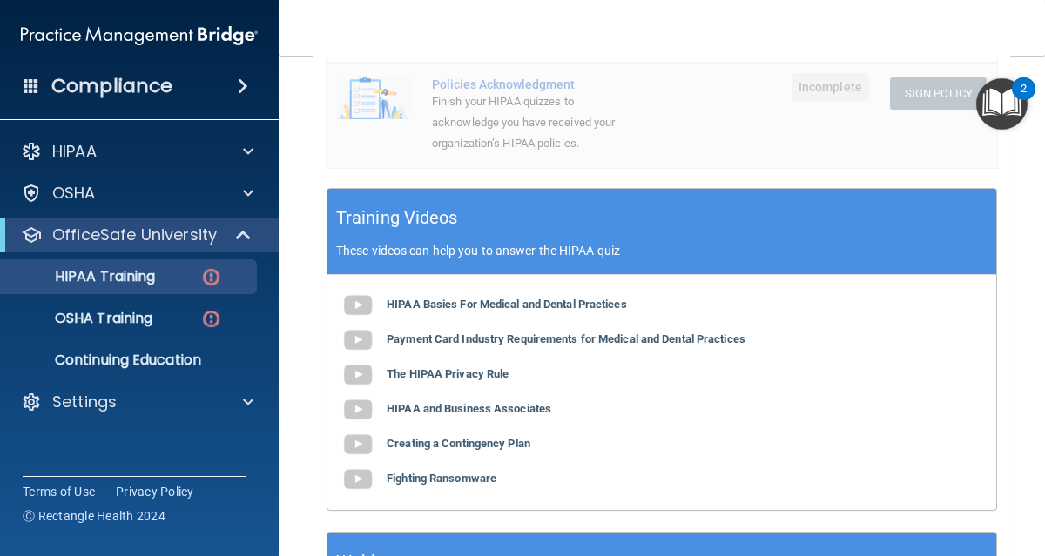
scroll to position [598, 0]
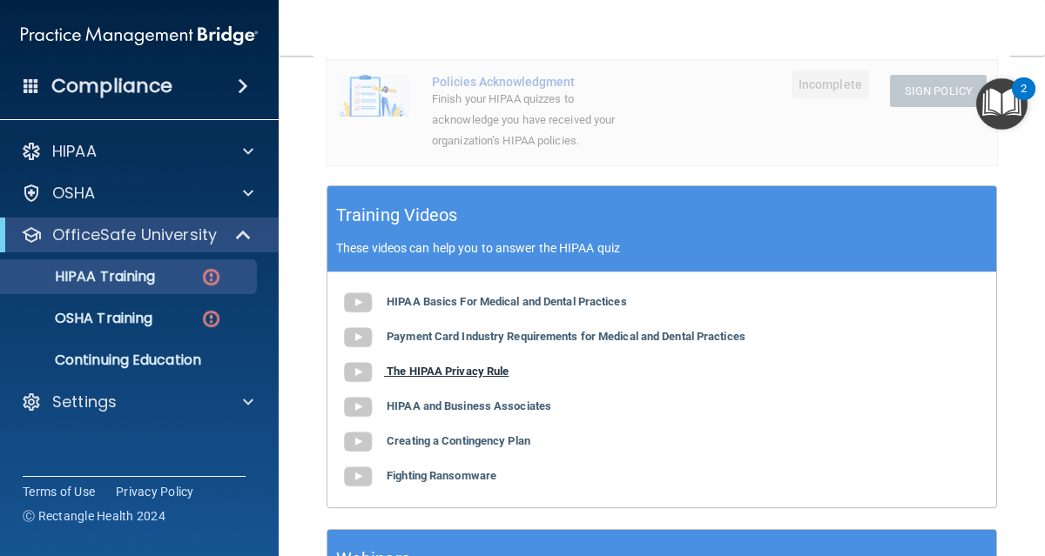
click at [491, 372] on b "The HIPAA Privacy Rule" at bounding box center [448, 371] width 122 height 13
click at [439, 401] on b "HIPAA and Business Associates" at bounding box center [469, 406] width 165 height 13
click at [449, 439] on b "Creating a Contingency Plan" at bounding box center [459, 440] width 144 height 13
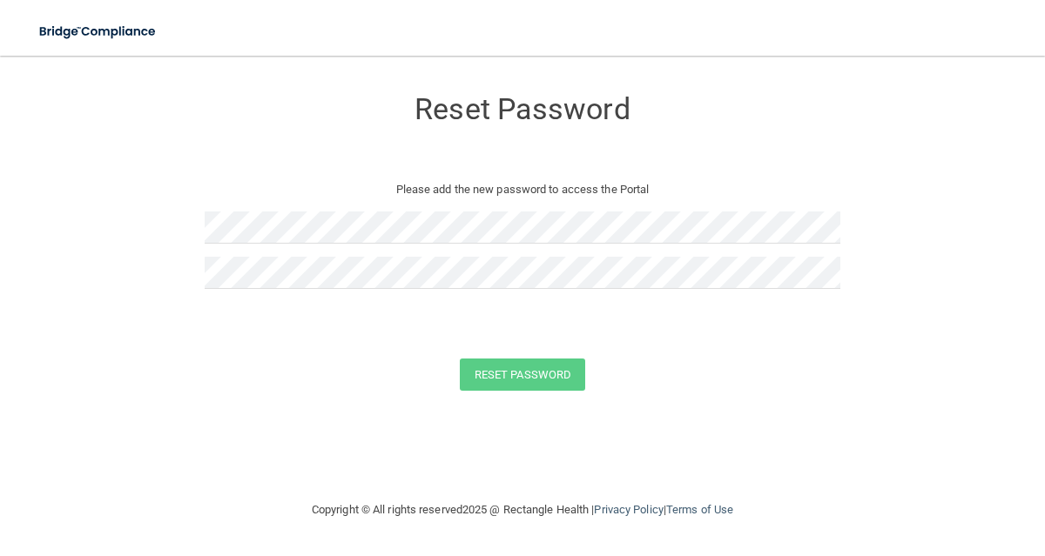
click at [410, 205] on div "Reset Password Please add the new password to access the Portal" at bounding box center [523, 194] width 636 height 242
click at [396, 245] on div at bounding box center [523, 234] width 636 height 45
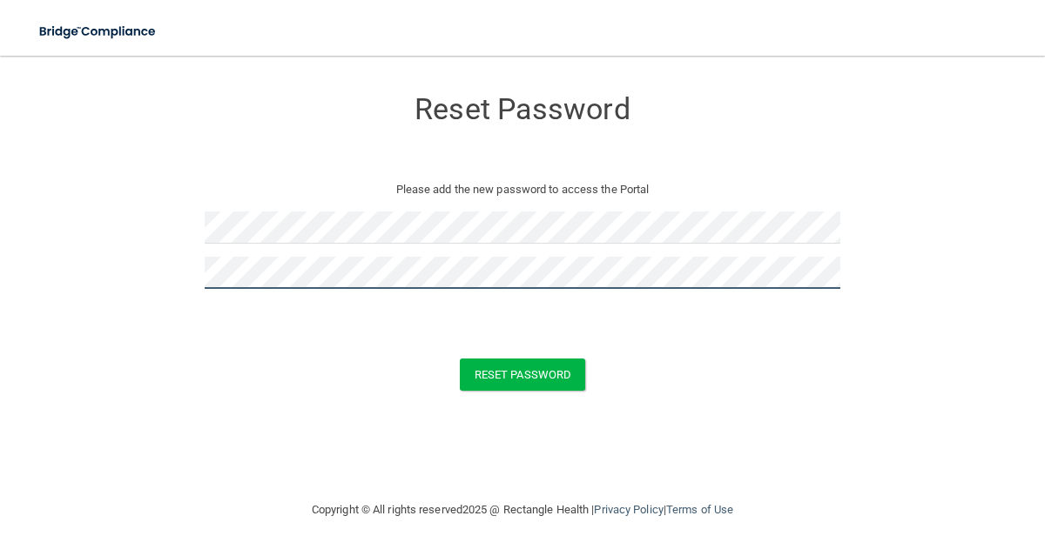
click at [460, 359] on button "Reset Password" at bounding box center [522, 375] width 125 height 32
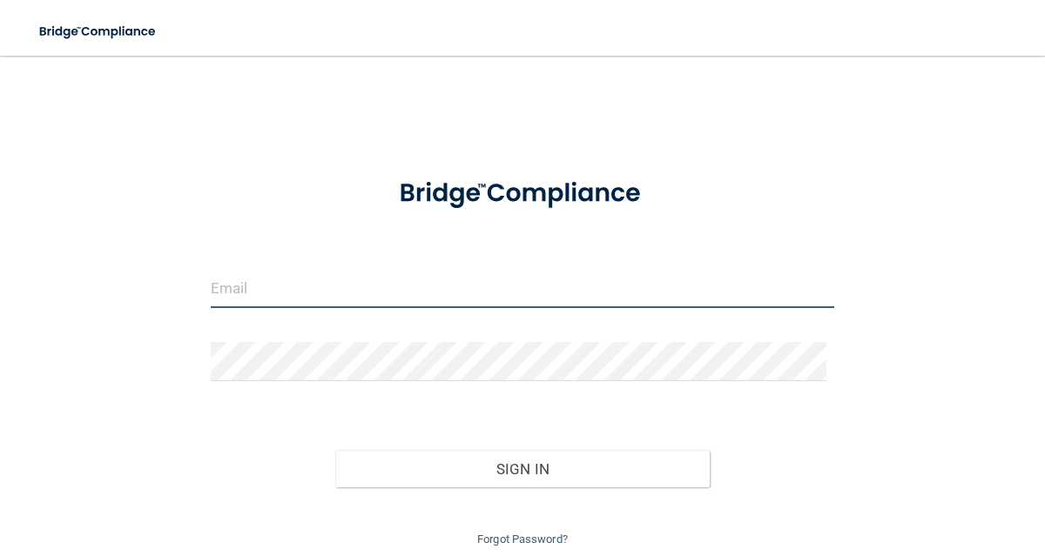
click at [299, 276] on input "email" at bounding box center [523, 288] width 624 height 39
type input "[EMAIL_ADDRESS][PERSON_NAME][DOMAIN_NAME]"
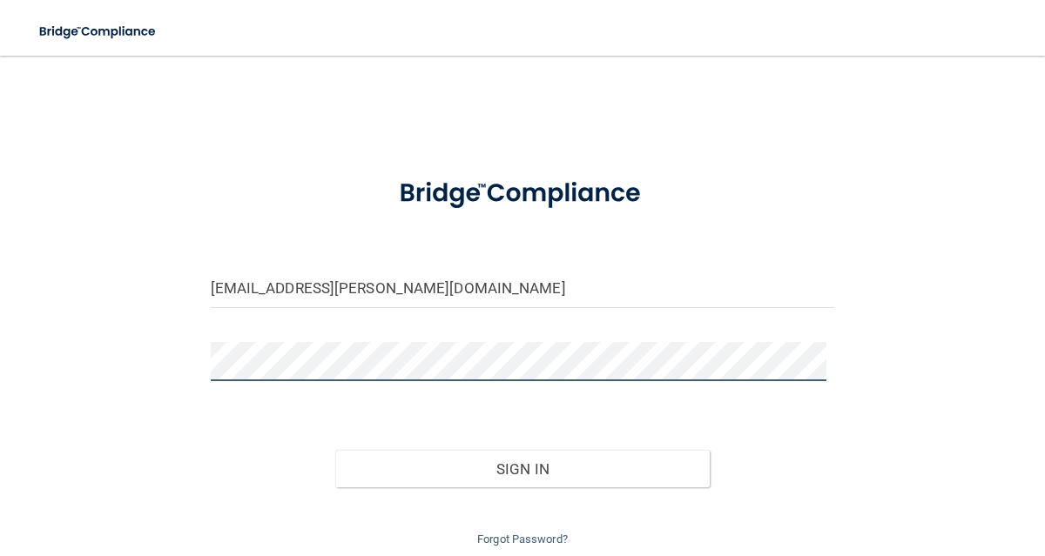
click at [335, 450] on button "Sign In" at bounding box center [522, 469] width 374 height 38
